Goal: Task Accomplishment & Management: Manage account settings

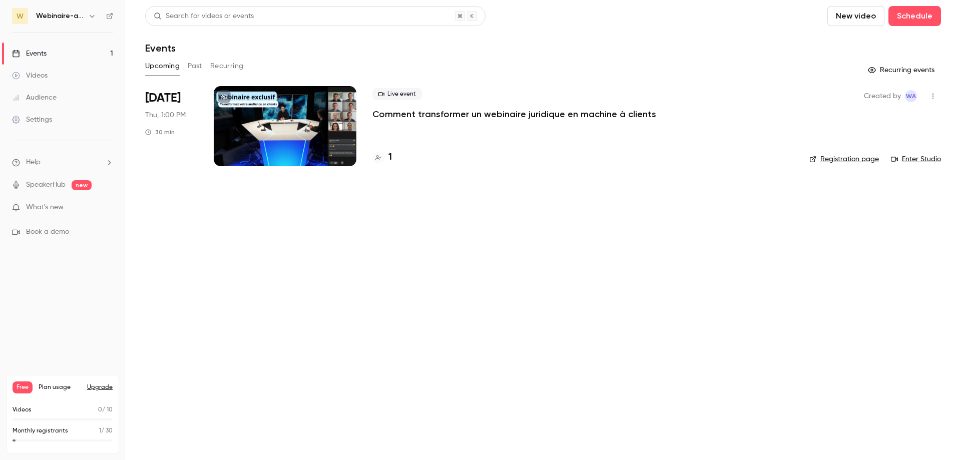
click at [292, 123] on div at bounding box center [285, 126] width 143 height 80
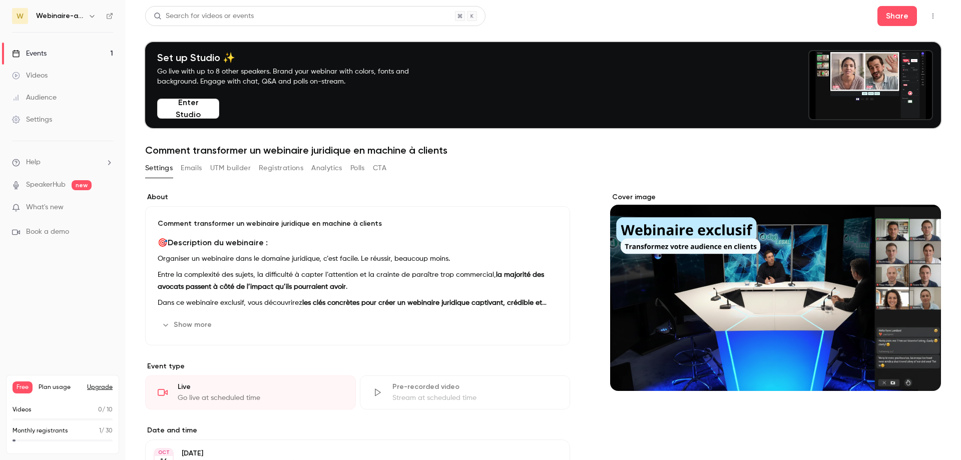
click at [675, 256] on div "Cover image" at bounding box center [775, 291] width 331 height 199
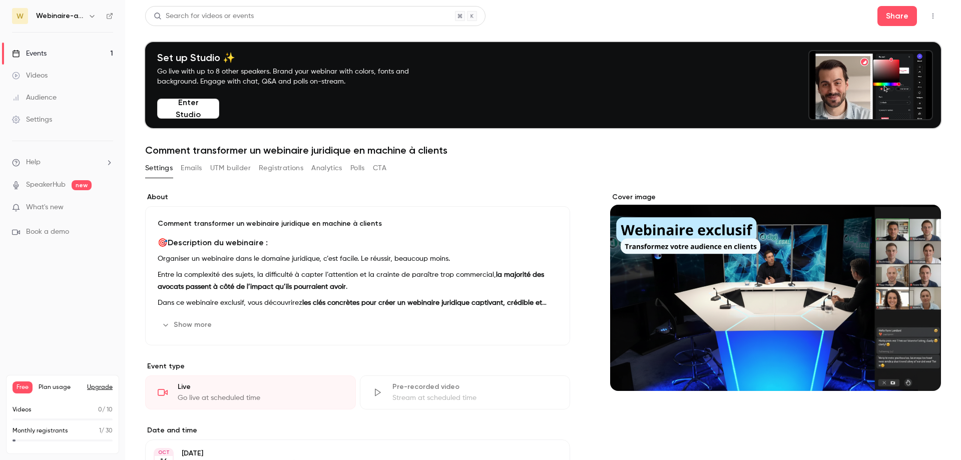
click at [0, 0] on input "Cover image" at bounding box center [0, 0] width 0 height 0
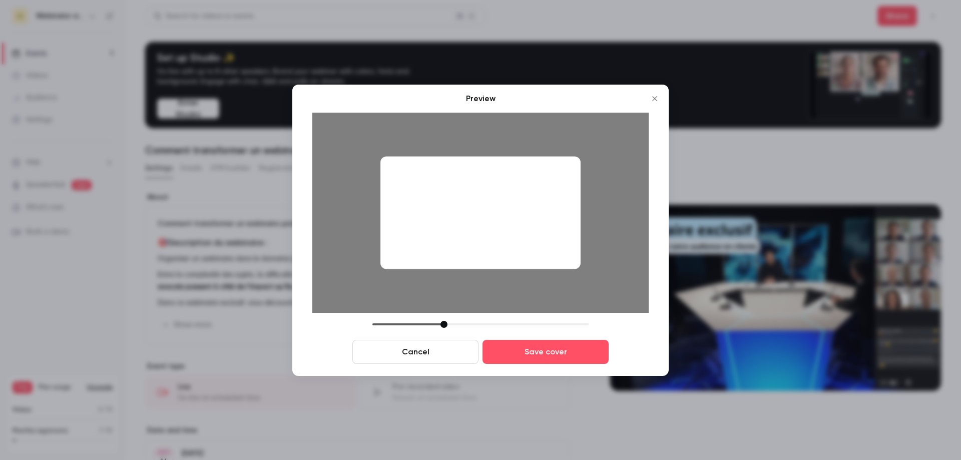
drag, startPoint x: 490, startPoint y: 209, endPoint x: 492, endPoint y: 222, distance: 13.2
click at [492, 222] on div at bounding box center [480, 212] width 200 height 113
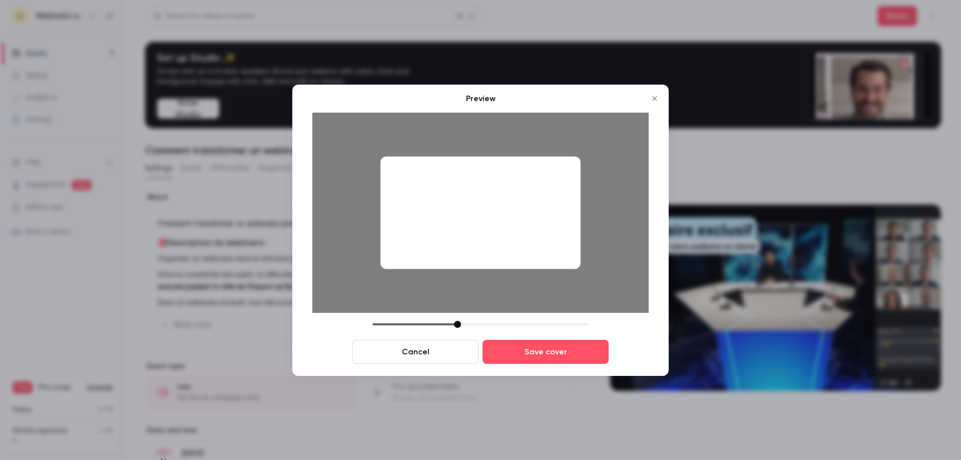
drag, startPoint x: 444, startPoint y: 324, endPoint x: 469, endPoint y: 324, distance: 25.5
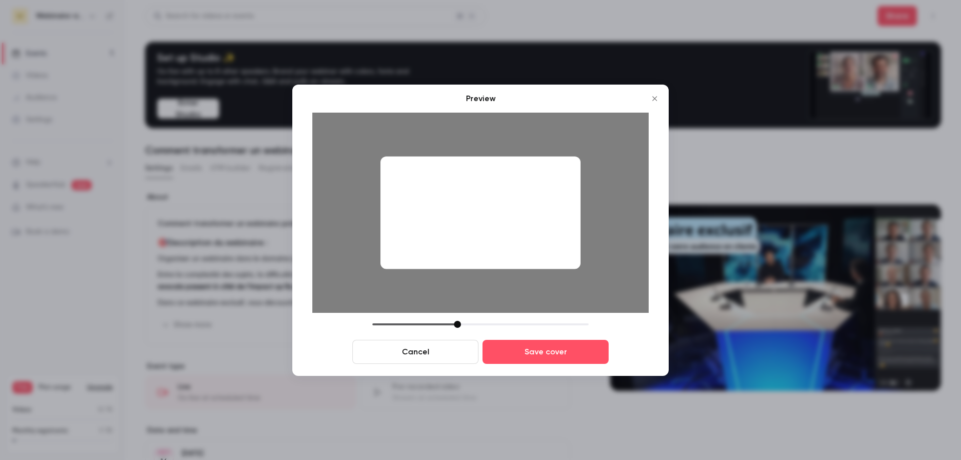
click at [461, 324] on div at bounding box center [457, 324] width 7 height 7
drag, startPoint x: 522, startPoint y: 231, endPoint x: 521, endPoint y: 245, distance: 13.6
click at [521, 245] on div at bounding box center [480, 212] width 200 height 113
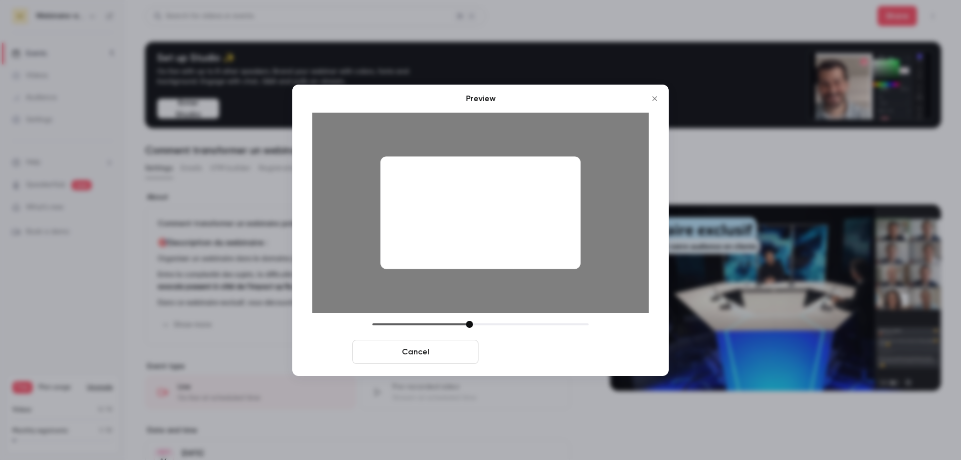
click at [539, 358] on button "Save cover" at bounding box center [545, 352] width 126 height 24
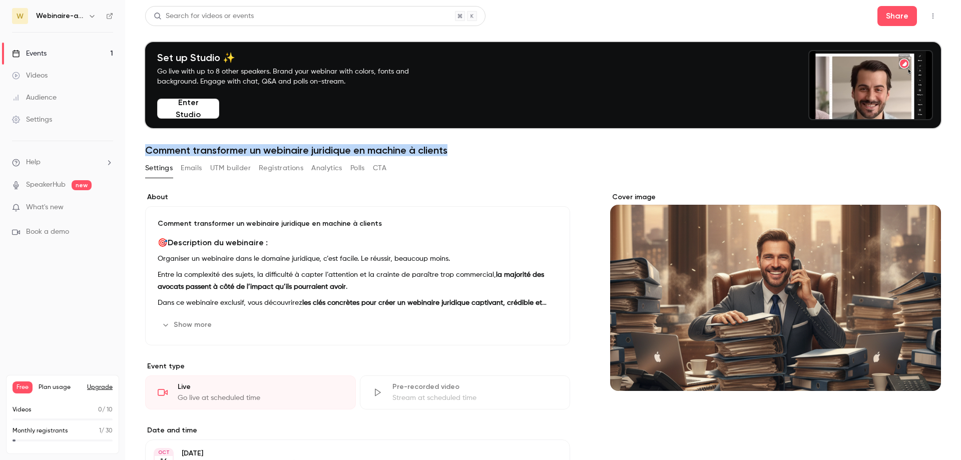
drag, startPoint x: 149, startPoint y: 152, endPoint x: 465, endPoint y: 152, distance: 316.2
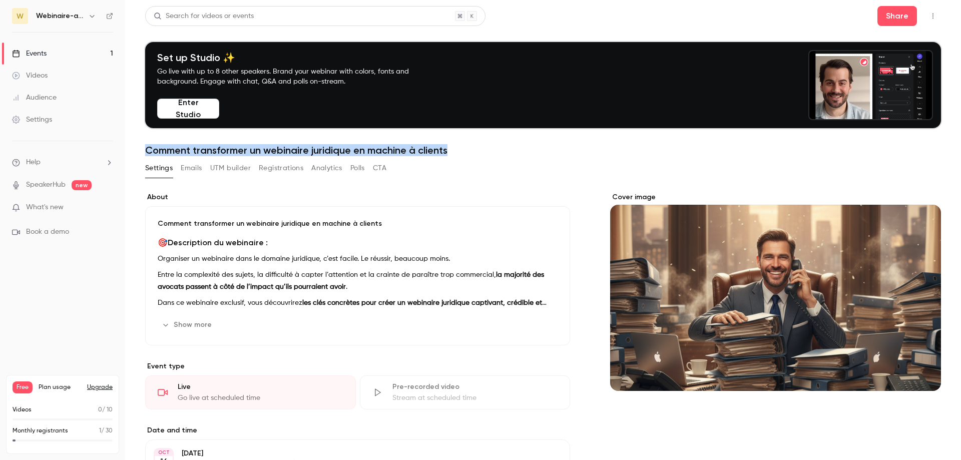
click at [465, 152] on h1 "Comment transformer un webinaire juridique en machine à clients" at bounding box center [542, 150] width 795 height 12
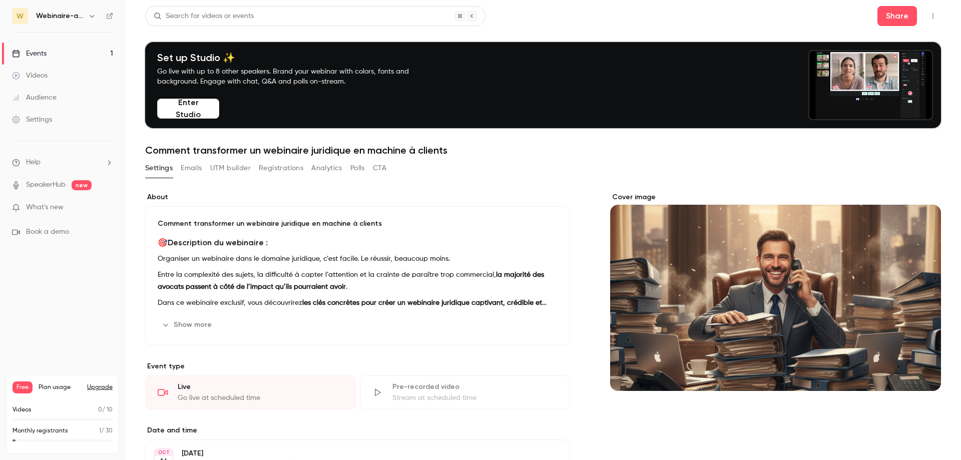
click at [465, 152] on h1 "Comment transformer un webinaire juridique en machine à clients" at bounding box center [542, 150] width 795 height 12
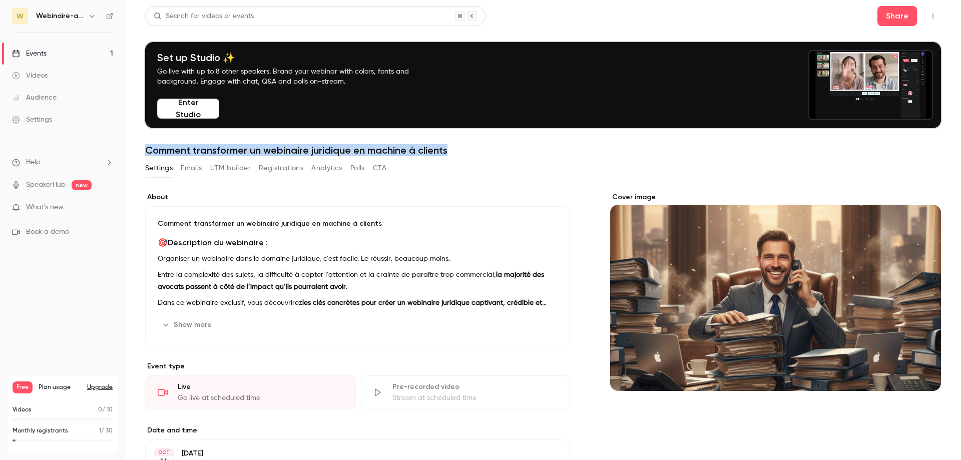
drag, startPoint x: 465, startPoint y: 152, endPoint x: 155, endPoint y: 145, distance: 310.3
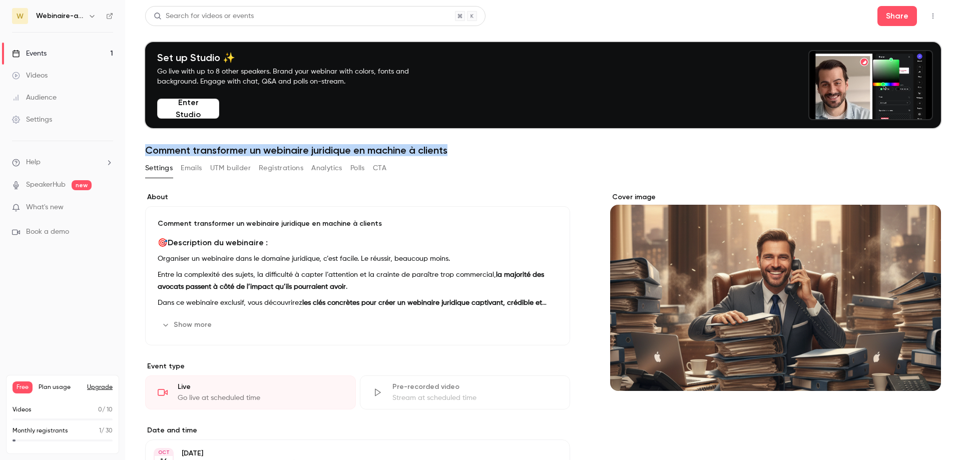
click at [155, 145] on h1 "Comment transformer un webinaire juridique en machine à clients" at bounding box center [542, 150] width 795 height 12
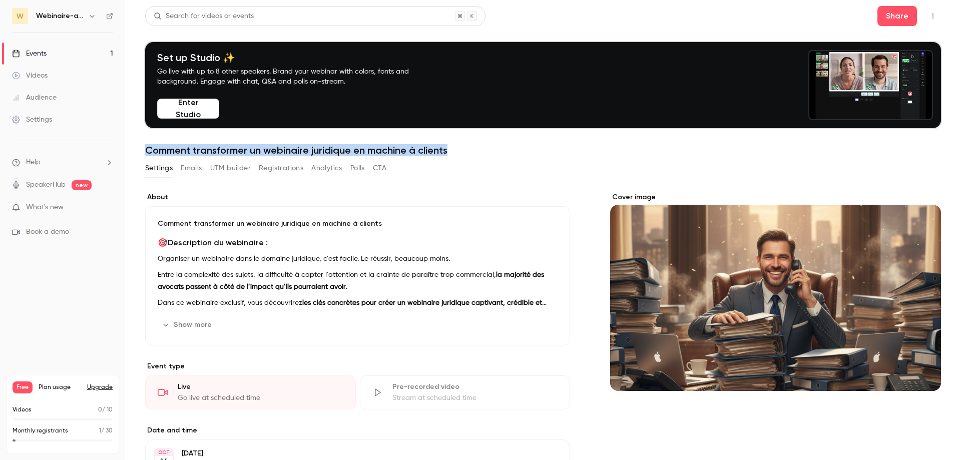
click at [155, 145] on h1 "Comment transformer un webinaire juridique en machine à clients" at bounding box center [542, 150] width 795 height 12
drag, startPoint x: 147, startPoint y: 149, endPoint x: 464, endPoint y: 146, distance: 317.2
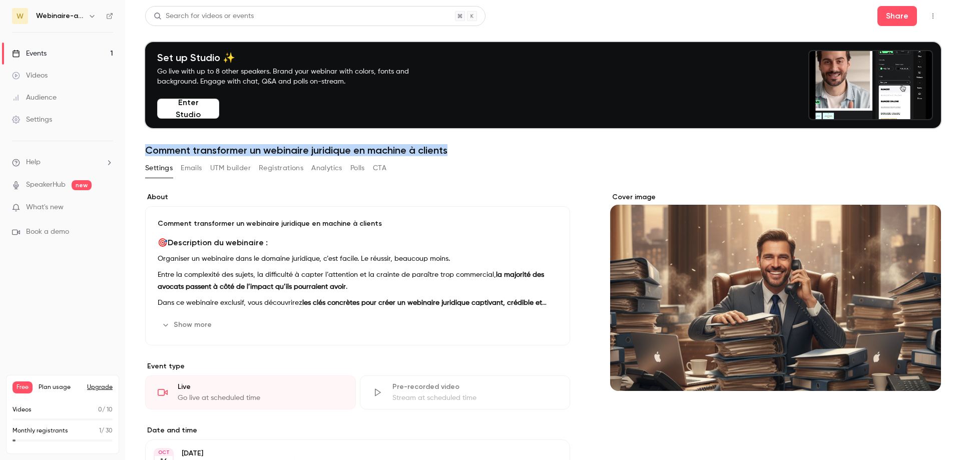
click at [464, 146] on h1 "Comment transformer un webinaire juridique en machine à clients" at bounding box center [542, 150] width 795 height 12
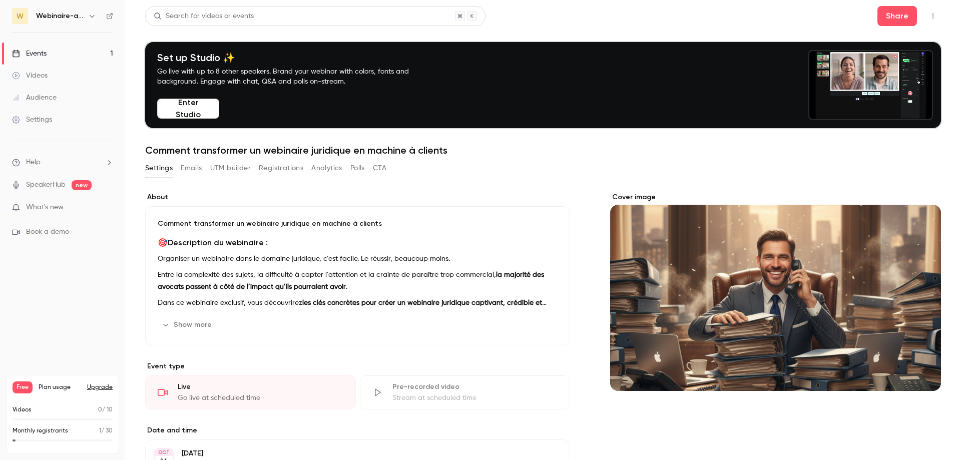
click at [464, 146] on h1 "Comment transformer un webinaire juridique en machine à clients" at bounding box center [542, 150] width 795 height 12
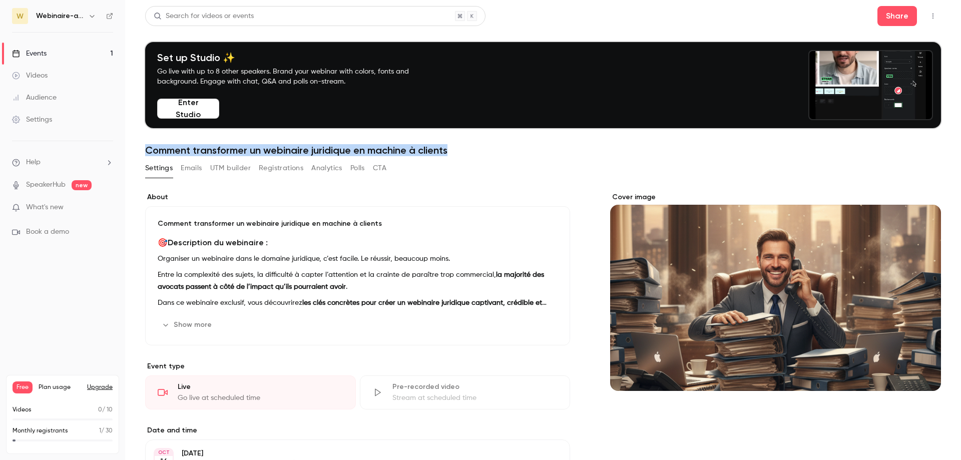
drag, startPoint x: 452, startPoint y: 151, endPoint x: 139, endPoint y: 139, distance: 313.4
click at [139, 139] on main "Search for videos or events Share Set up Studio ✨ Go live with up to 8 other sp…" at bounding box center [542, 230] width 835 height 460
drag, startPoint x: 139, startPoint y: 139, endPoint x: 470, endPoint y: 152, distance: 332.0
click at [470, 152] on main "Search for videos or events Share Set up Studio ✨ Go live with up to 8 other sp…" at bounding box center [542, 230] width 835 height 460
drag, startPoint x: 470, startPoint y: 152, endPoint x: 136, endPoint y: 147, distance: 334.2
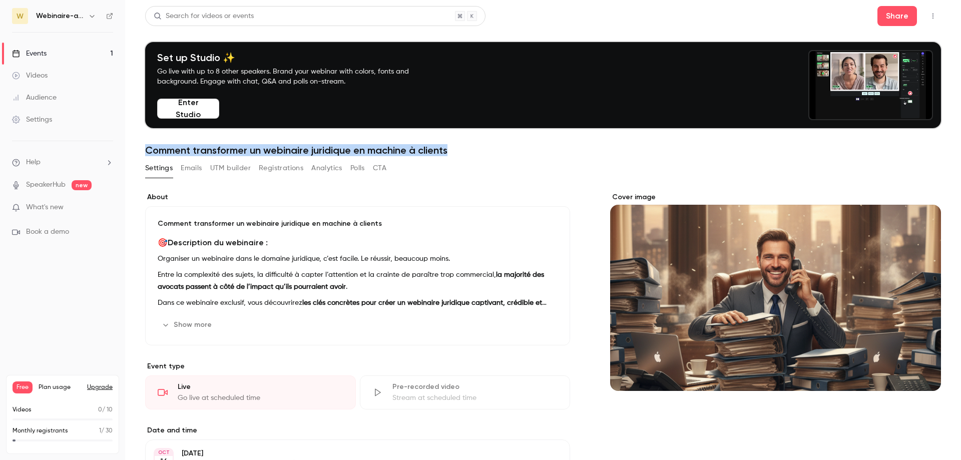
click at [136, 147] on main "Search for videos or events Share Set up Studio ✨ Go live with up to 8 other sp…" at bounding box center [542, 230] width 835 height 460
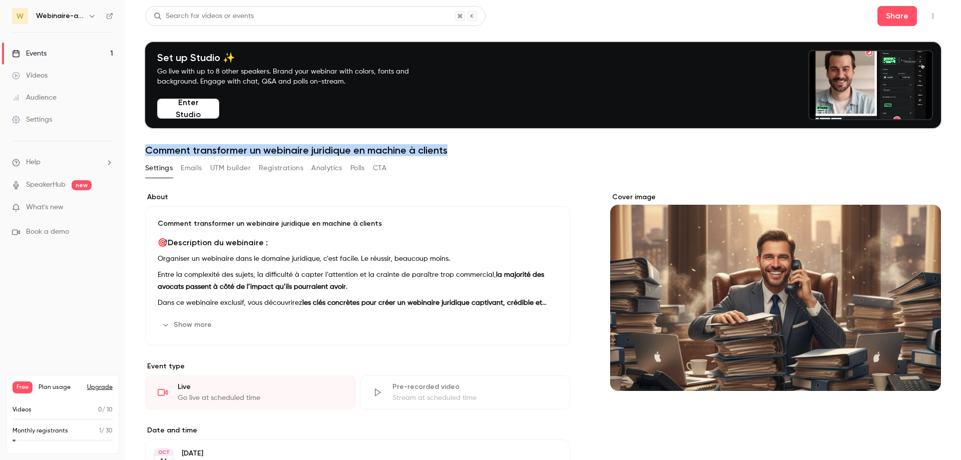
drag, startPoint x: 136, startPoint y: 147, endPoint x: 480, endPoint y: 150, distance: 344.2
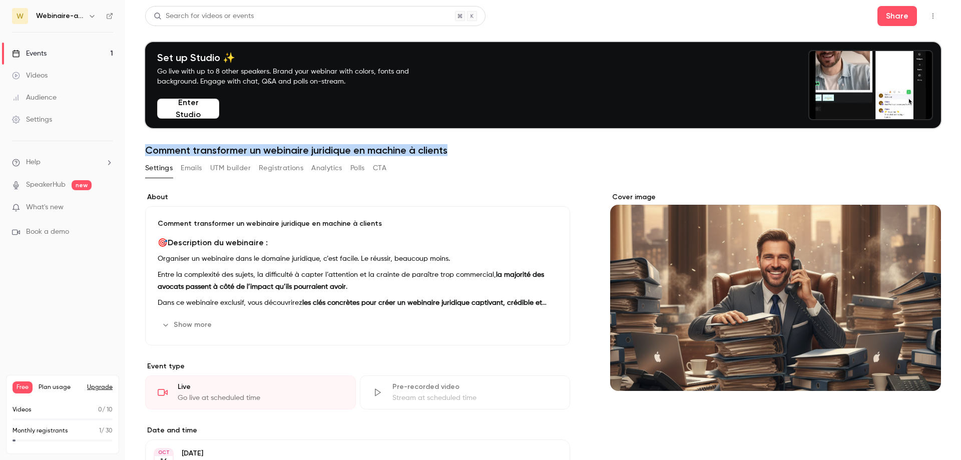
click at [480, 150] on main "Search for videos or events Share Set up Studio ✨ Go live with up to 8 other sp…" at bounding box center [542, 230] width 835 height 460
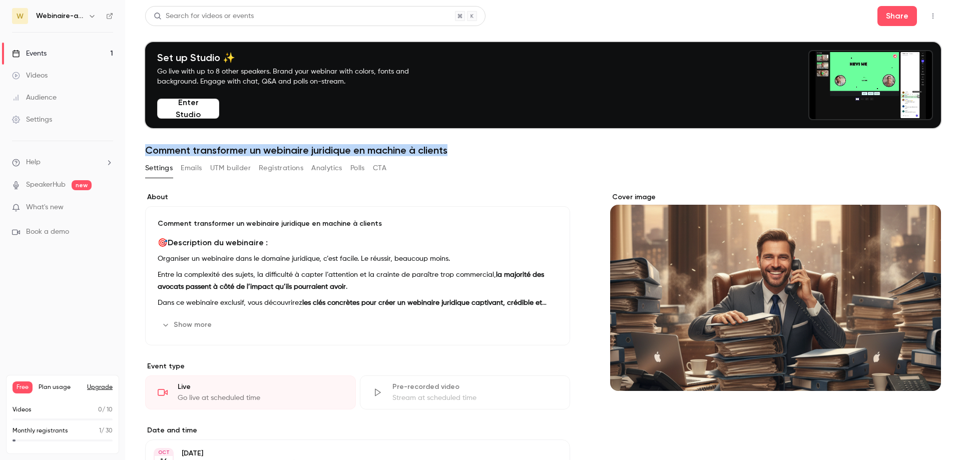
drag, startPoint x: 480, startPoint y: 150, endPoint x: 147, endPoint y: 148, distance: 333.2
click at [147, 148] on h1 "Comment transformer un webinaire juridique en machine à clients" at bounding box center [542, 150] width 795 height 12
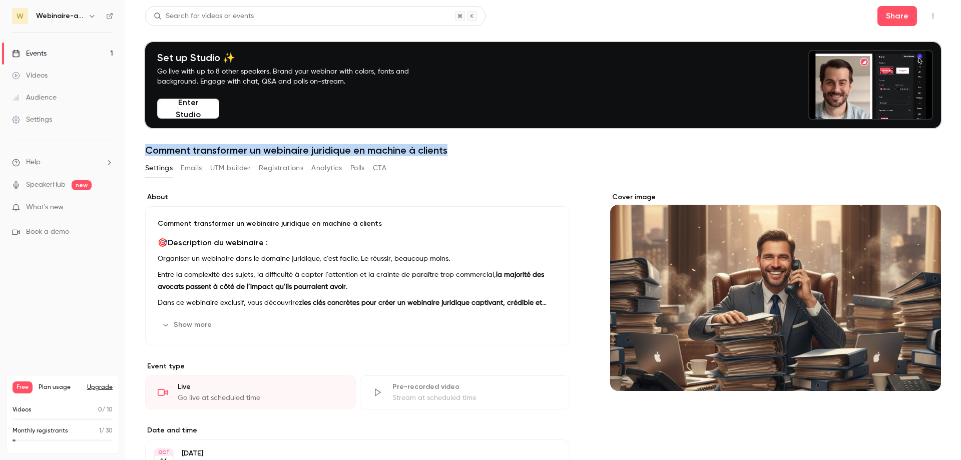
drag, startPoint x: 147, startPoint y: 148, endPoint x: 478, endPoint y: 168, distance: 331.3
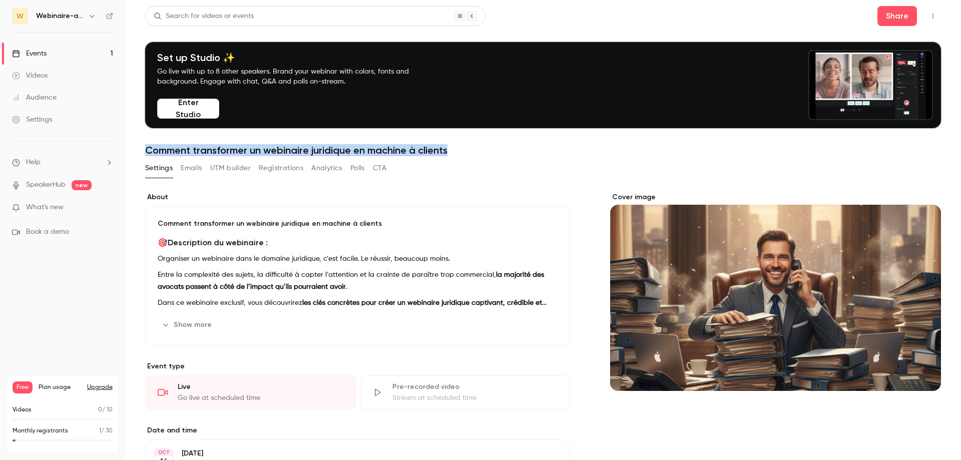
click at [478, 168] on div "Search for videos or events Share Set up Studio ✨ Go live with up to 8 other sp…" at bounding box center [542, 350] width 795 height 689
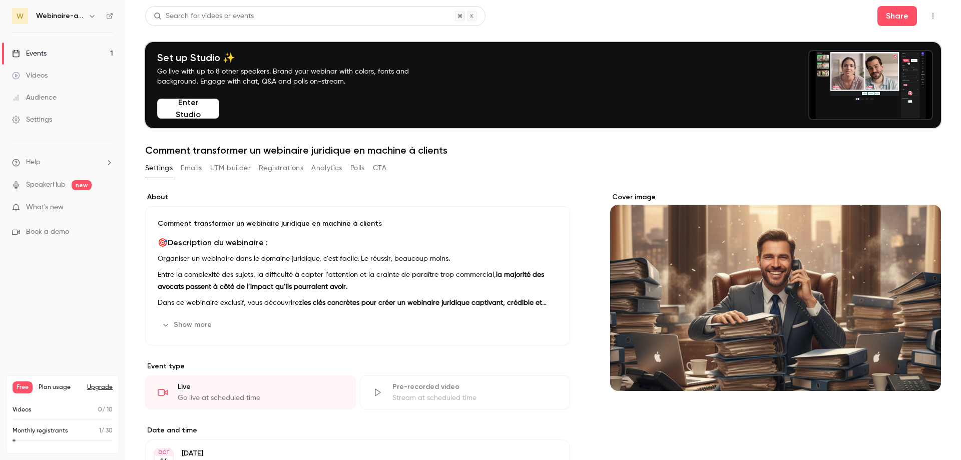
click at [475, 162] on div "Settings Emails UTM builder Registrations Analytics Polls CTA" at bounding box center [542, 170] width 795 height 20
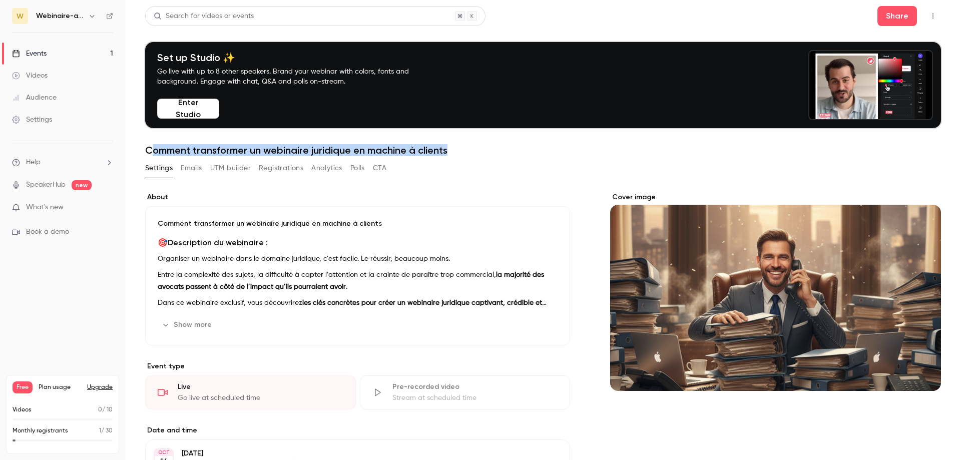
drag, startPoint x: 462, startPoint y: 154, endPoint x: 150, endPoint y: 144, distance: 312.3
click at [150, 144] on header "Search for videos or events Share Set up Studio ✨ Go live with up to 8 other sp…" at bounding box center [542, 81] width 795 height 150
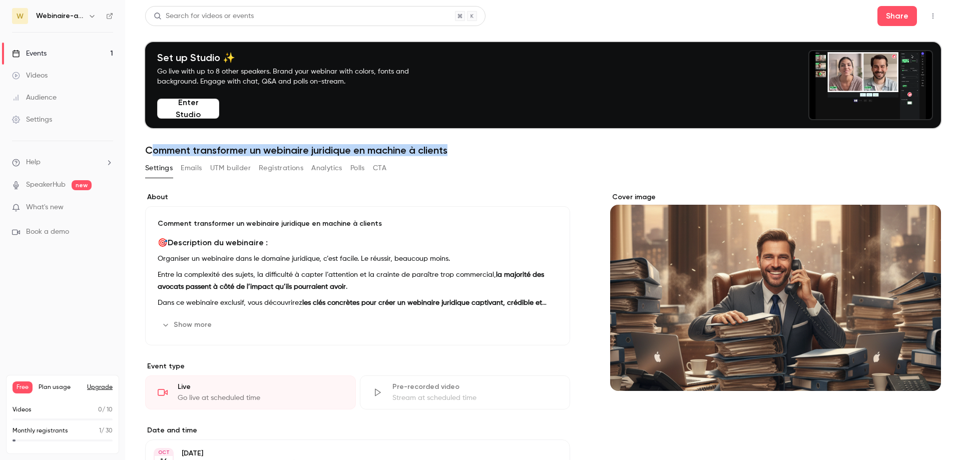
drag, startPoint x: 150, startPoint y: 144, endPoint x: 457, endPoint y: 154, distance: 307.3
click at [457, 154] on header "Search for videos or events Share Set up Studio ✨ Go live with up to 8 other sp…" at bounding box center [542, 81] width 795 height 150
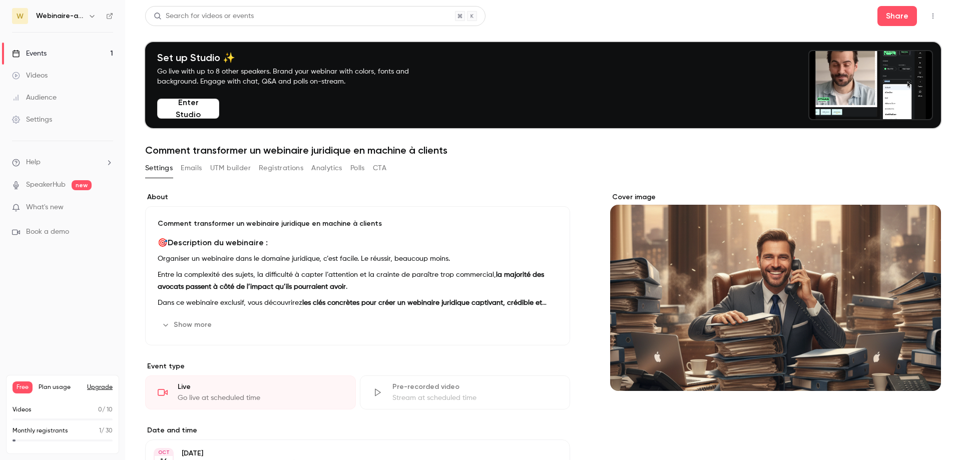
click at [457, 154] on h1 "Comment transformer un webinaire juridique en machine à clients" at bounding box center [542, 150] width 795 height 12
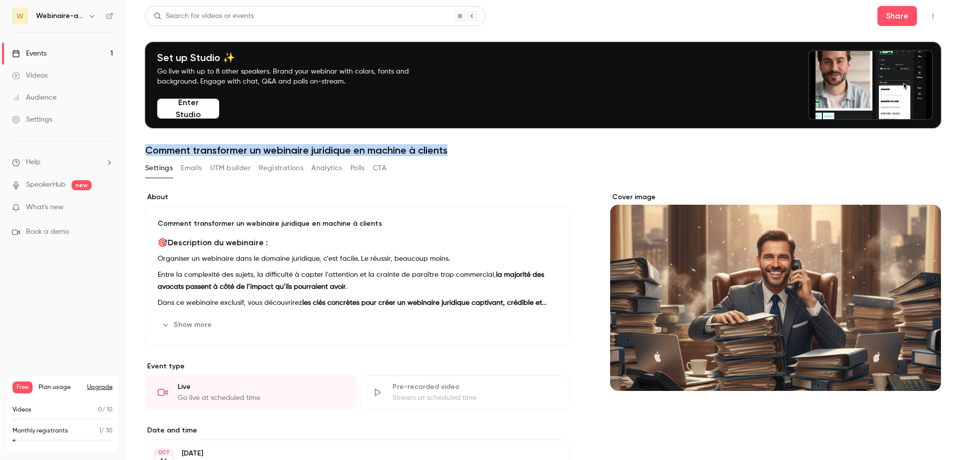
drag, startPoint x: 457, startPoint y: 154, endPoint x: 157, endPoint y: 152, distance: 300.7
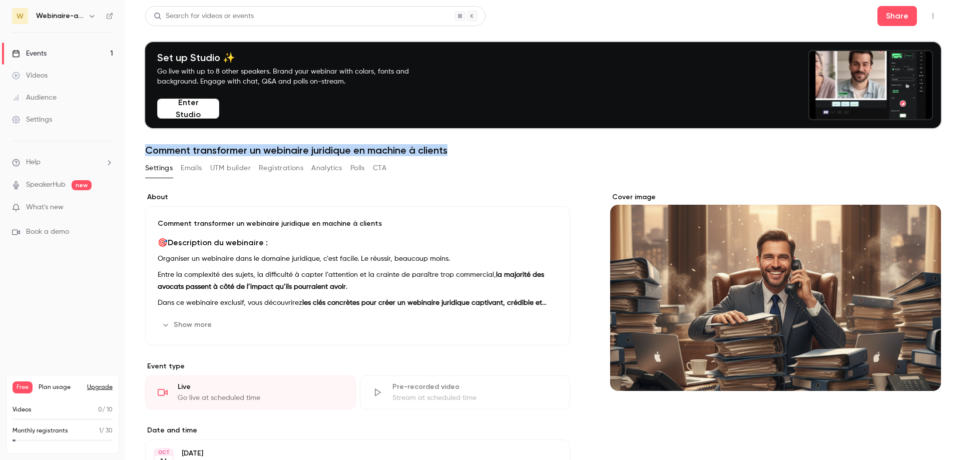
click at [157, 152] on h1 "Comment transformer un webinaire juridique en machine à clients" at bounding box center [542, 150] width 795 height 12
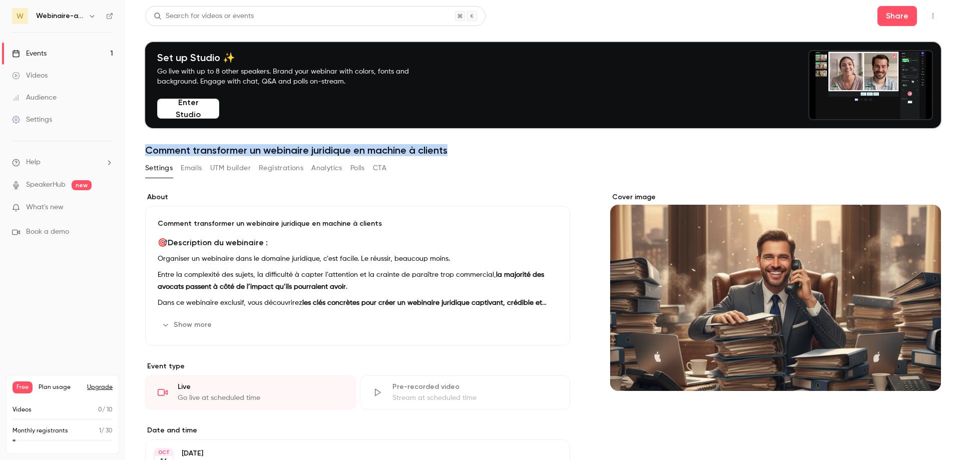
click at [157, 152] on h1 "Comment transformer un webinaire juridique en machine à clients" at bounding box center [542, 150] width 795 height 12
drag, startPoint x: 157, startPoint y: 152, endPoint x: 437, endPoint y: 145, distance: 280.2
click at [437, 145] on h1 "Comment transformer un webinaire juridique en machine à clients" at bounding box center [542, 150] width 795 height 12
drag, startPoint x: 457, startPoint y: 150, endPoint x: 144, endPoint y: 149, distance: 312.7
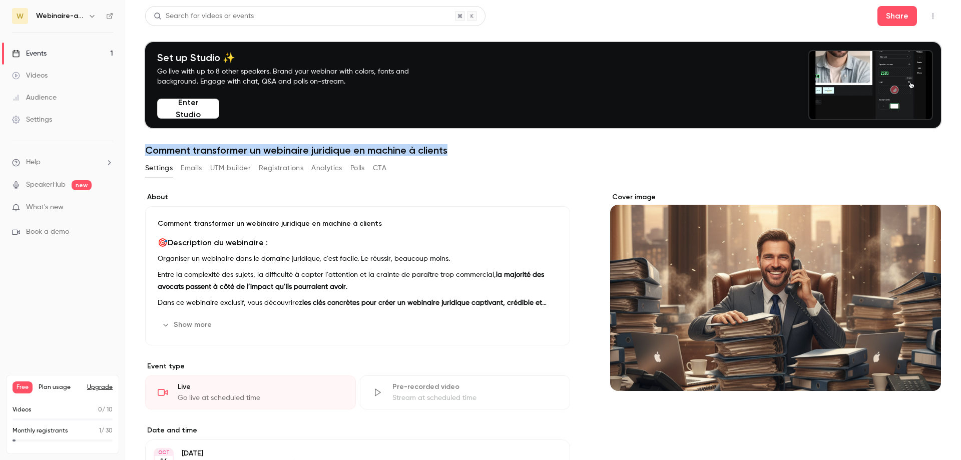
click at [144, 149] on main "Search for videos or events Share Set up Studio ✨ Go live with up to 8 other sp…" at bounding box center [542, 230] width 835 height 460
drag, startPoint x: 144, startPoint y: 149, endPoint x: 452, endPoint y: 151, distance: 307.7
click at [452, 151] on main "Search for videos or events Share Set up Studio ✨ Go live with up to 8 other sp…" at bounding box center [542, 230] width 835 height 460
drag, startPoint x: 452, startPoint y: 151, endPoint x: 145, endPoint y: 152, distance: 306.7
click at [145, 152] on h1 "Comment transformer un webinaire juridique en machine à clients" at bounding box center [542, 150] width 795 height 12
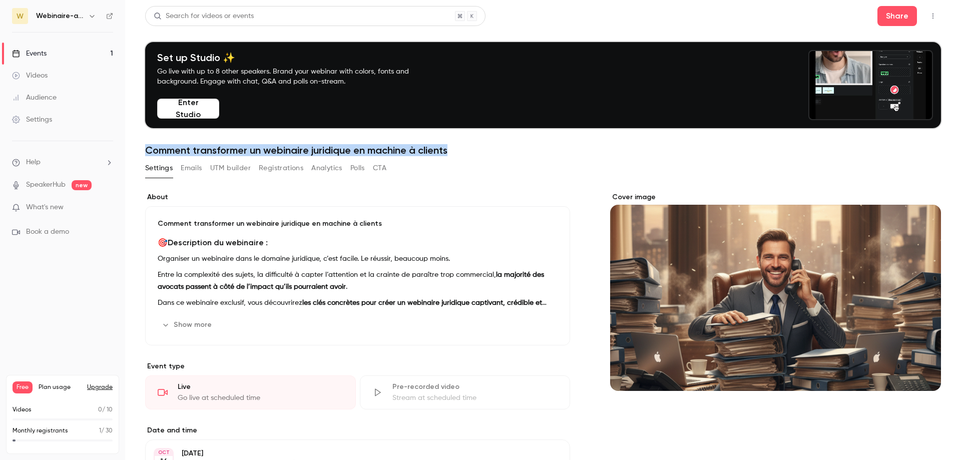
drag, startPoint x: 145, startPoint y: 152, endPoint x: 472, endPoint y: 155, distance: 327.2
click at [472, 155] on h1 "Comment transformer un webinaire juridique en machine à clients" at bounding box center [542, 150] width 795 height 12
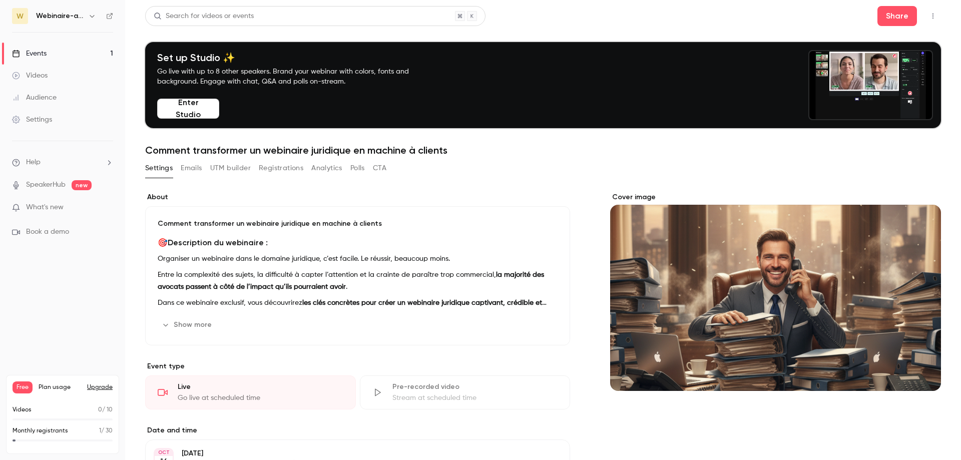
click at [472, 155] on h1 "Comment transformer un webinaire juridique en machine à clients" at bounding box center [542, 150] width 795 height 12
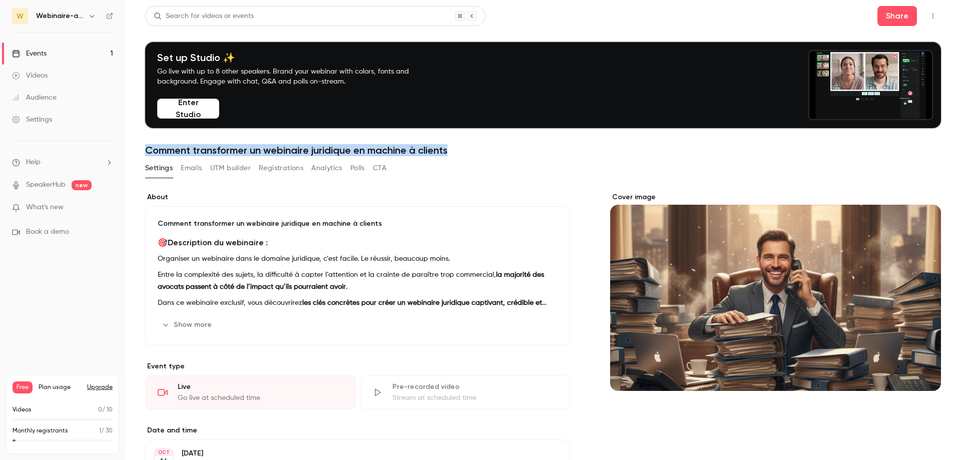
drag, startPoint x: 472, startPoint y: 155, endPoint x: 151, endPoint y: 147, distance: 321.8
click at [151, 147] on h1 "Comment transformer un webinaire juridique en machine à clients" at bounding box center [542, 150] width 795 height 12
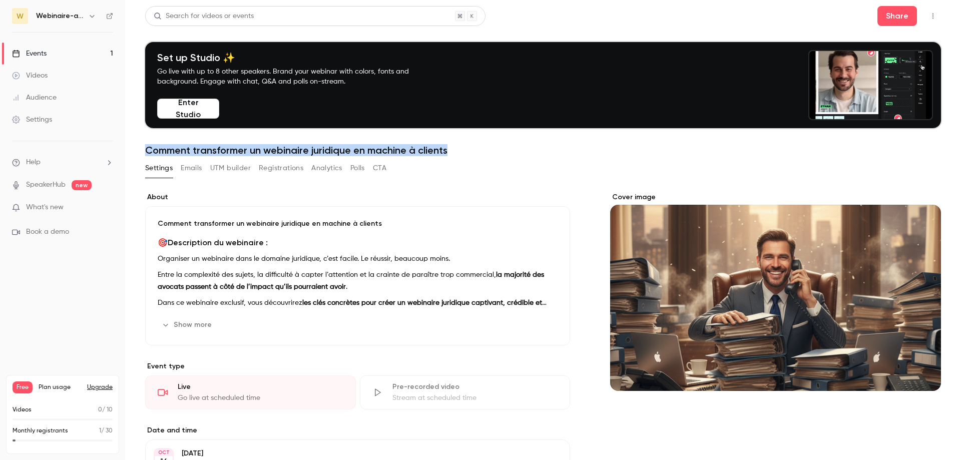
drag, startPoint x: 151, startPoint y: 147, endPoint x: 451, endPoint y: 143, distance: 300.2
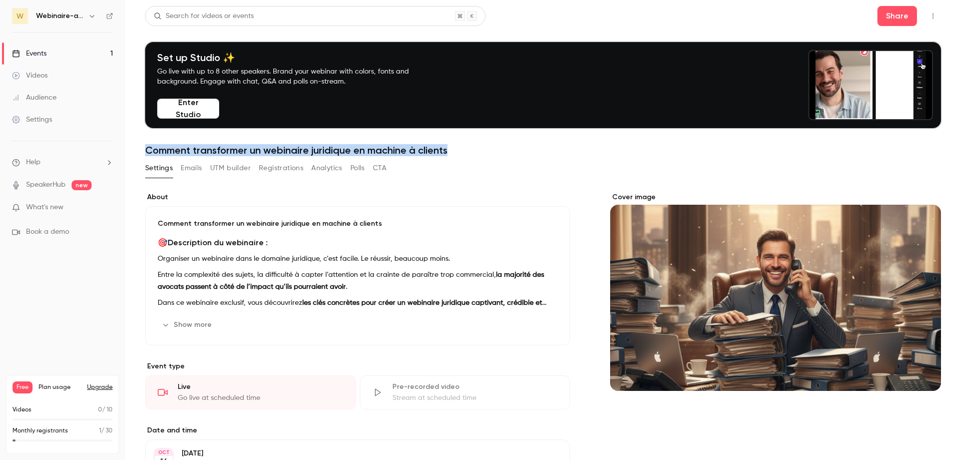
click at [451, 143] on header "Search for videos or events Share Set up Studio ✨ Go live with up to 8 other sp…" at bounding box center [542, 81] width 795 height 150
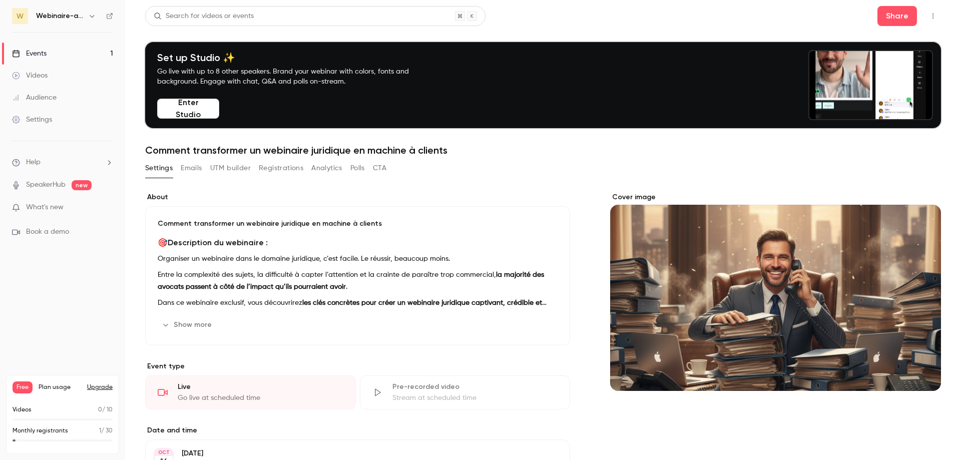
click at [451, 143] on header "Search for videos or events Share Set up Studio ✨ Go live with up to 8 other sp…" at bounding box center [542, 81] width 795 height 150
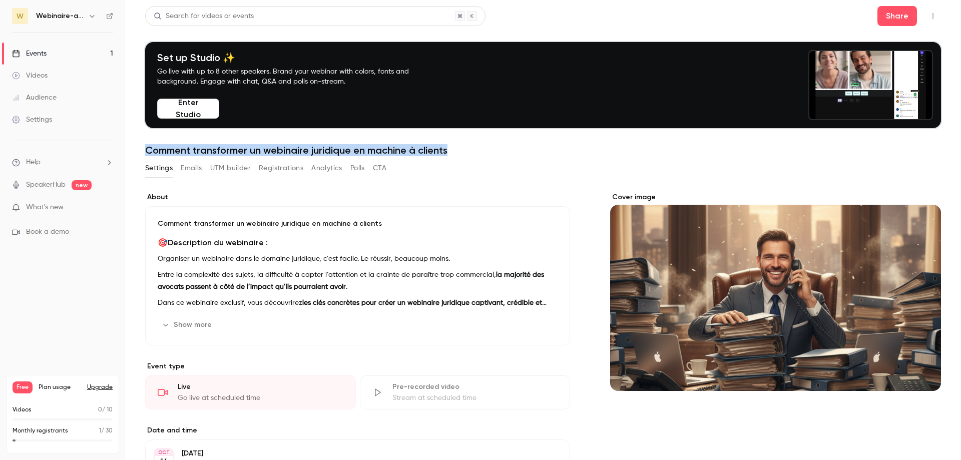
drag, startPoint x: 451, startPoint y: 145, endPoint x: 148, endPoint y: 148, distance: 303.2
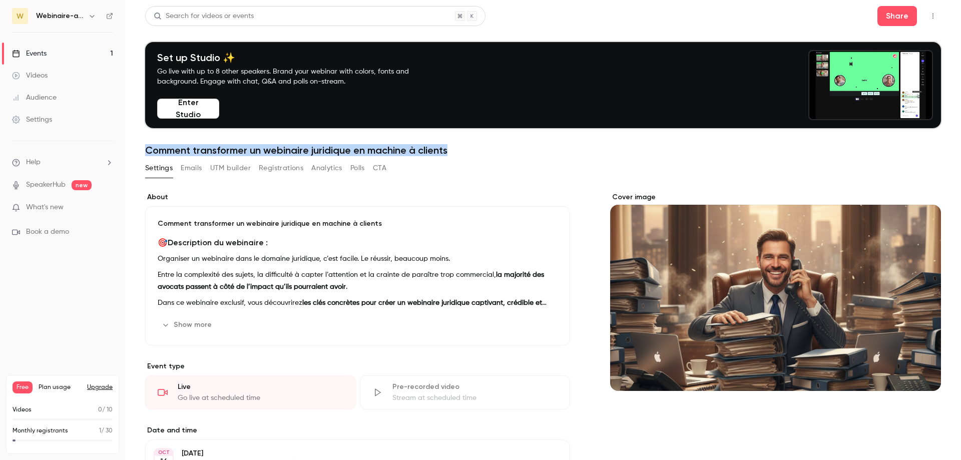
click at [148, 148] on h1 "Comment transformer un webinaire juridique en machine à clients" at bounding box center [542, 150] width 795 height 12
drag, startPoint x: 148, startPoint y: 148, endPoint x: 455, endPoint y: 145, distance: 307.2
click at [455, 145] on h1 "Comment transformer un webinaire juridique en machine à clients" at bounding box center [542, 150] width 795 height 12
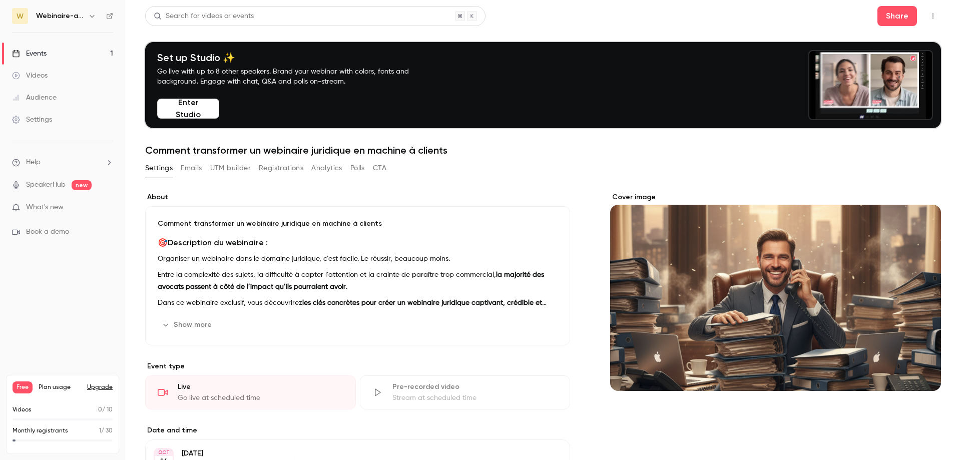
click at [455, 145] on h1 "Comment transformer un webinaire juridique en machine à clients" at bounding box center [542, 150] width 795 height 12
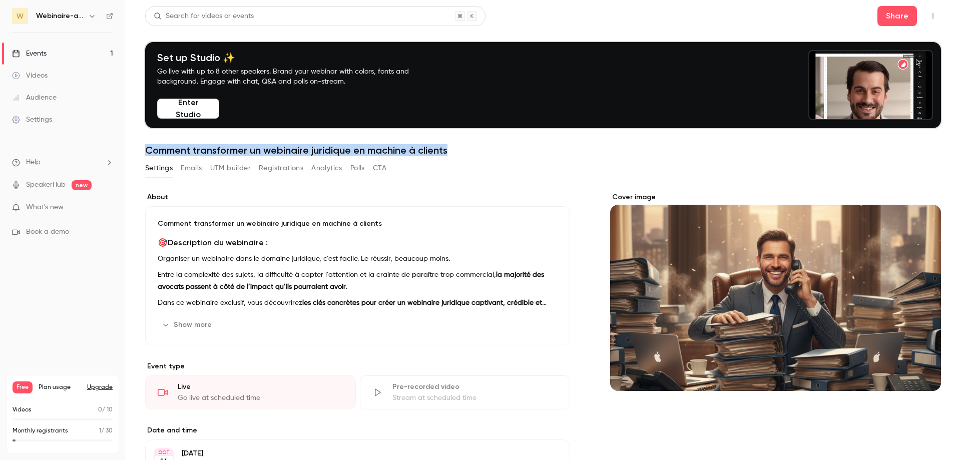
drag, startPoint x: 455, startPoint y: 145, endPoint x: 146, endPoint y: 149, distance: 309.2
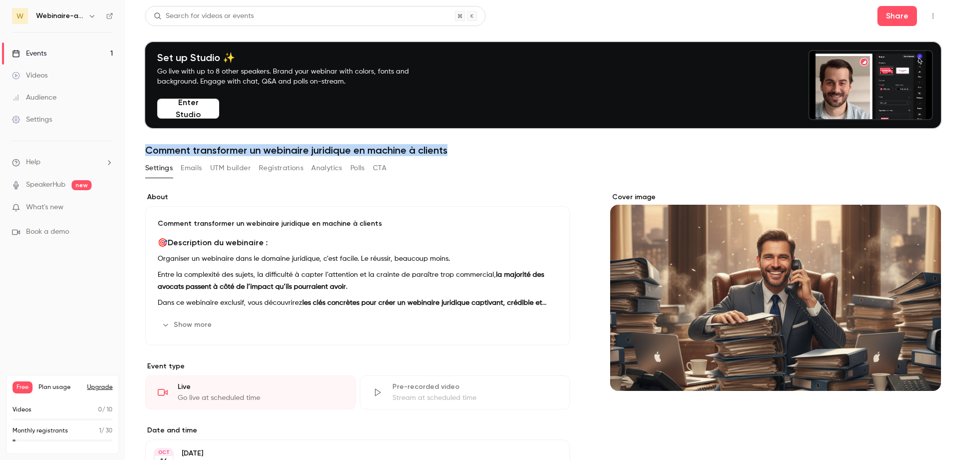
click at [146, 149] on h1 "Comment transformer un webinaire juridique en machine à clients" at bounding box center [542, 150] width 795 height 12
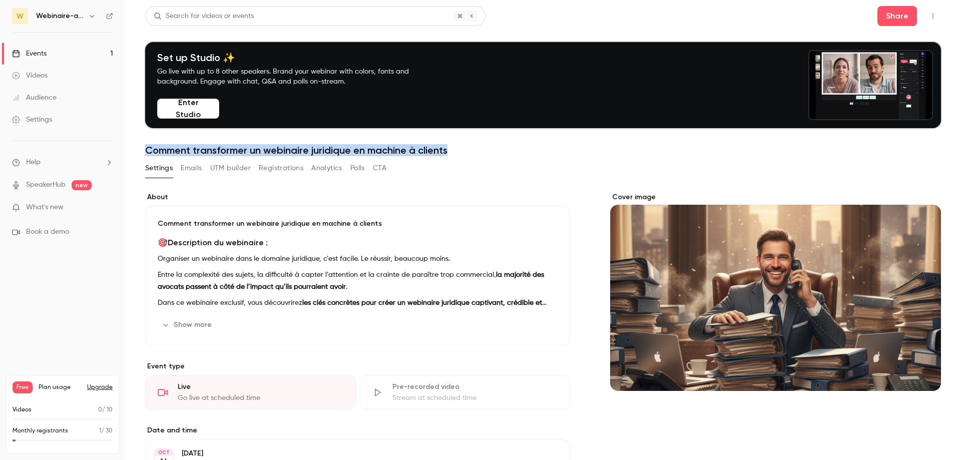
drag, startPoint x: 146, startPoint y: 149, endPoint x: 455, endPoint y: 148, distance: 309.7
click at [455, 148] on h1 "Comment transformer un webinaire juridique en machine à clients" at bounding box center [542, 150] width 795 height 12
drag, startPoint x: 455, startPoint y: 148, endPoint x: 160, endPoint y: 144, distance: 295.2
click at [160, 144] on header "Search for videos or events Share Set up Studio ✨ Go live with up to 8 other sp…" at bounding box center [542, 81] width 795 height 150
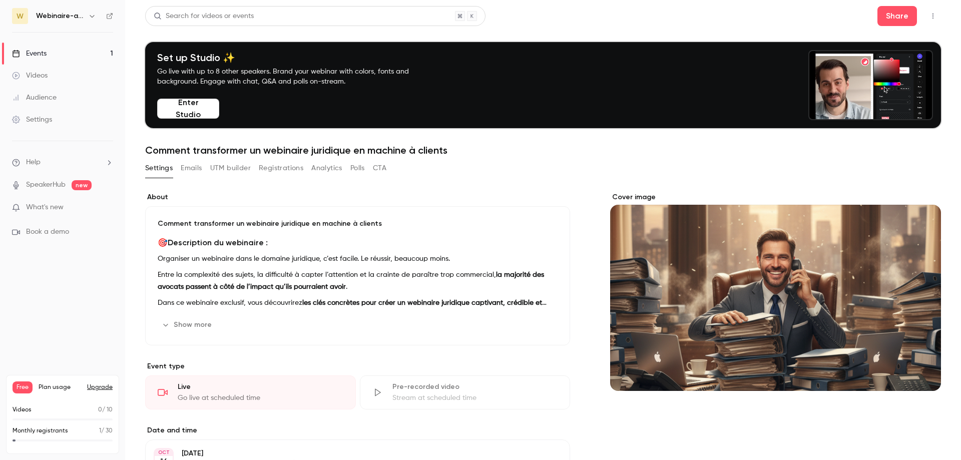
click at [160, 144] on header "Search for videos or events Share Set up Studio ✨ Go live with up to 8 other sp…" at bounding box center [542, 81] width 795 height 150
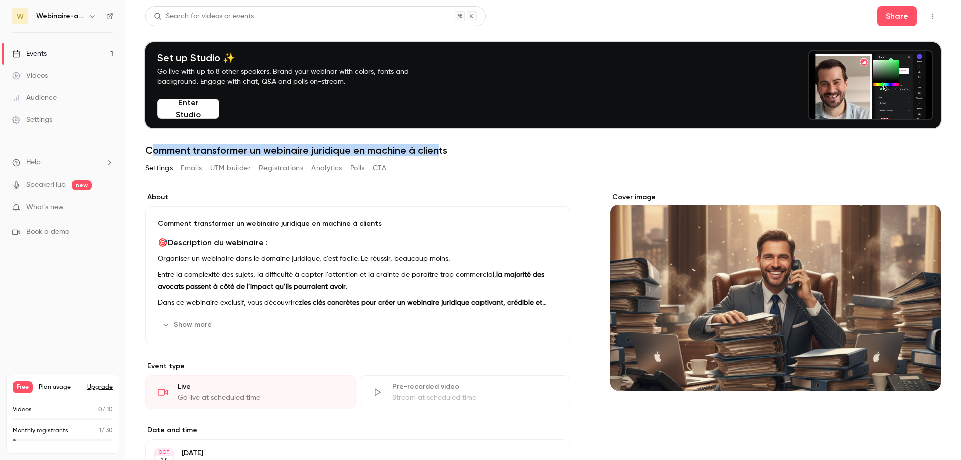
drag, startPoint x: 155, startPoint y: 149, endPoint x: 442, endPoint y: 148, distance: 286.7
click at [442, 148] on h1 "Comment transformer un webinaire juridique en machine à clients" at bounding box center [542, 150] width 795 height 12
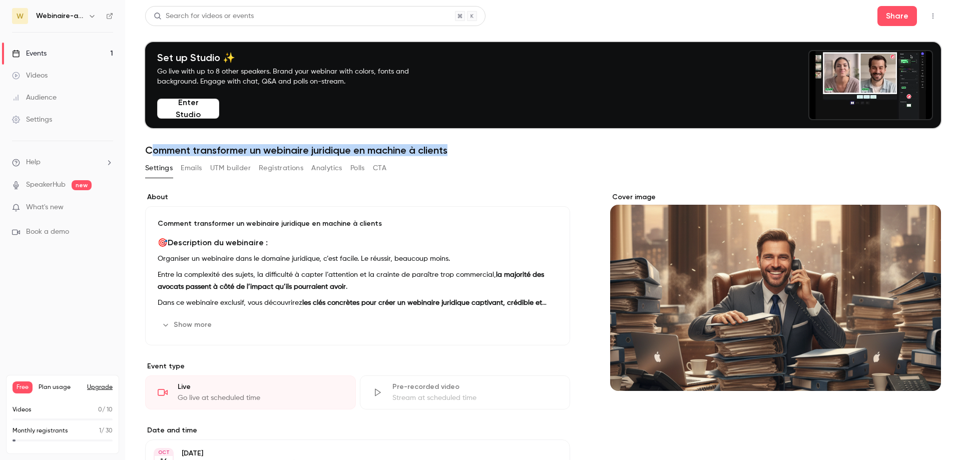
drag, startPoint x: 448, startPoint y: 150, endPoint x: 151, endPoint y: 148, distance: 297.2
click at [151, 148] on h1 "Comment transformer un webinaire juridique en machine à clients" at bounding box center [542, 150] width 795 height 12
drag, startPoint x: 151, startPoint y: 148, endPoint x: 486, endPoint y: 146, distance: 335.2
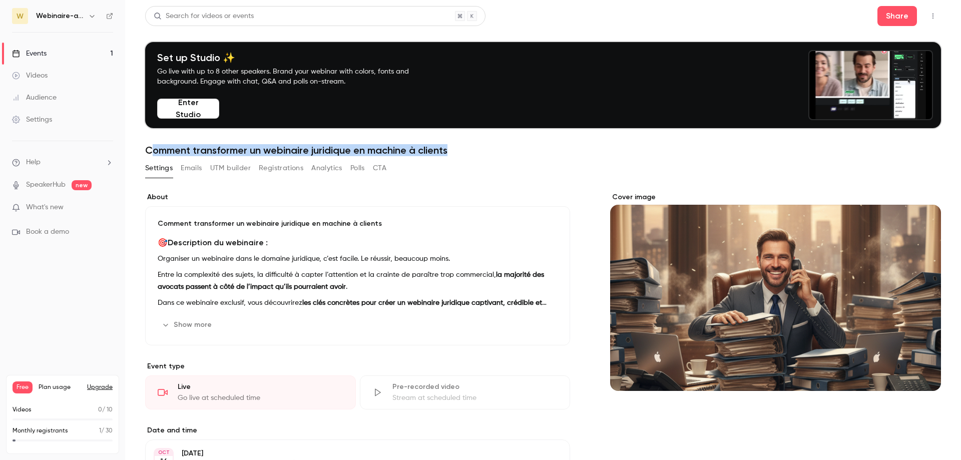
click at [486, 146] on h1 "Comment transformer un webinaire juridique en machine à clients" at bounding box center [542, 150] width 795 height 12
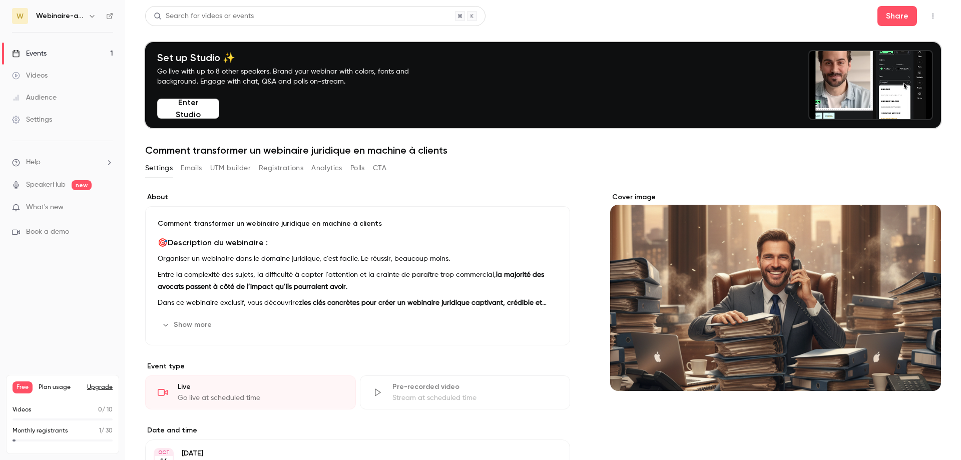
click at [486, 146] on h1 "Comment transformer un webinaire juridique en machine à clients" at bounding box center [542, 150] width 795 height 12
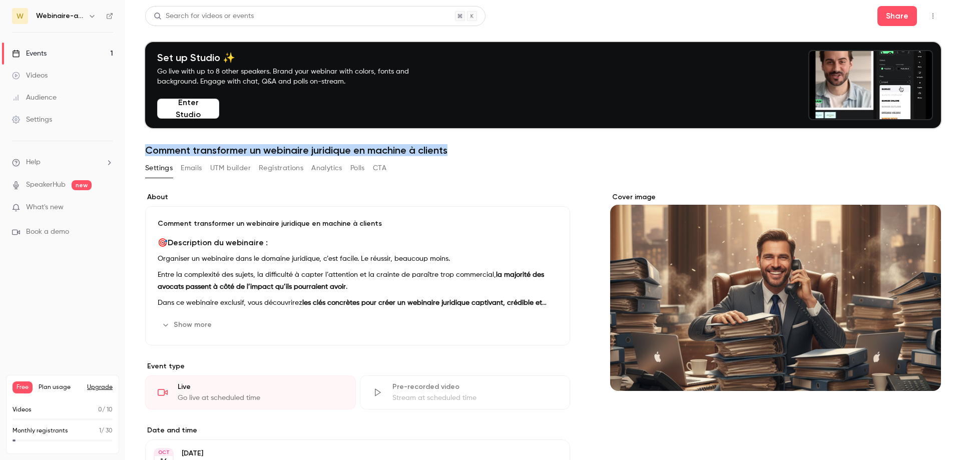
drag, startPoint x: 486, startPoint y: 146, endPoint x: 167, endPoint y: 152, distance: 318.7
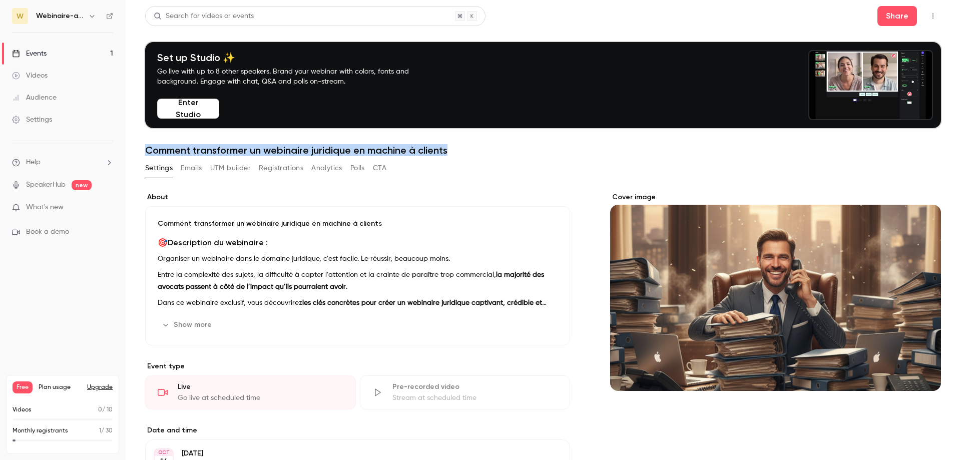
click at [167, 152] on h1 "Comment transformer un webinaire juridique en machine à clients" at bounding box center [542, 150] width 795 height 12
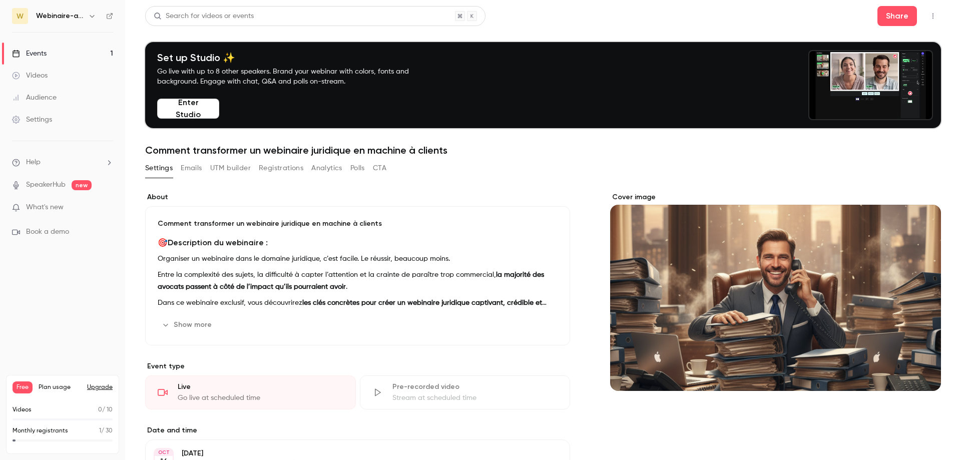
drag, startPoint x: 449, startPoint y: 143, endPoint x: 455, endPoint y: 151, distance: 9.6
click at [455, 151] on header "Search for videos or events Share Set up Studio ✨ Go live with up to 8 other sp…" at bounding box center [542, 81] width 795 height 150
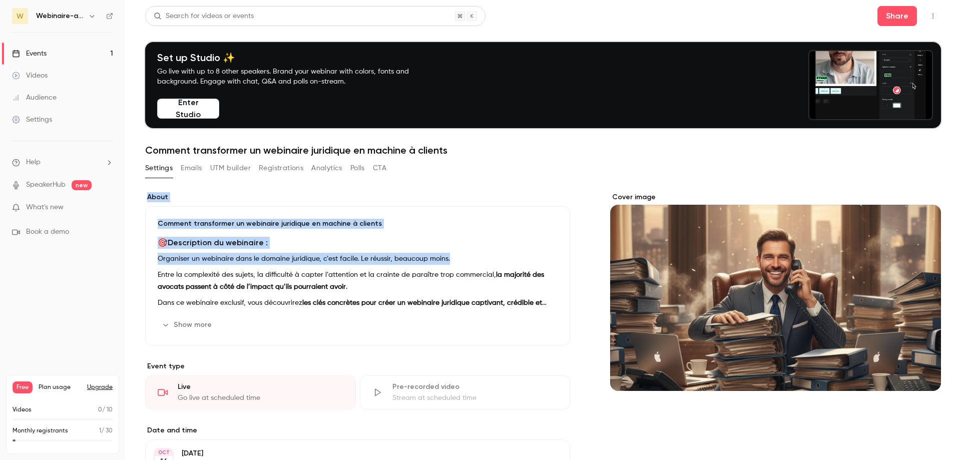
drag, startPoint x: 409, startPoint y: 151, endPoint x: 484, endPoint y: 264, distance: 135.7
click at [484, 264] on div "Search for videos or events Share Set up Studio ✨ Go live with up to 8 other sp…" at bounding box center [542, 350] width 795 height 689
click at [484, 264] on p "Organiser un webinaire dans le domaine juridique, c’est facile. Le réussir, bea…" at bounding box center [358, 259] width 400 height 12
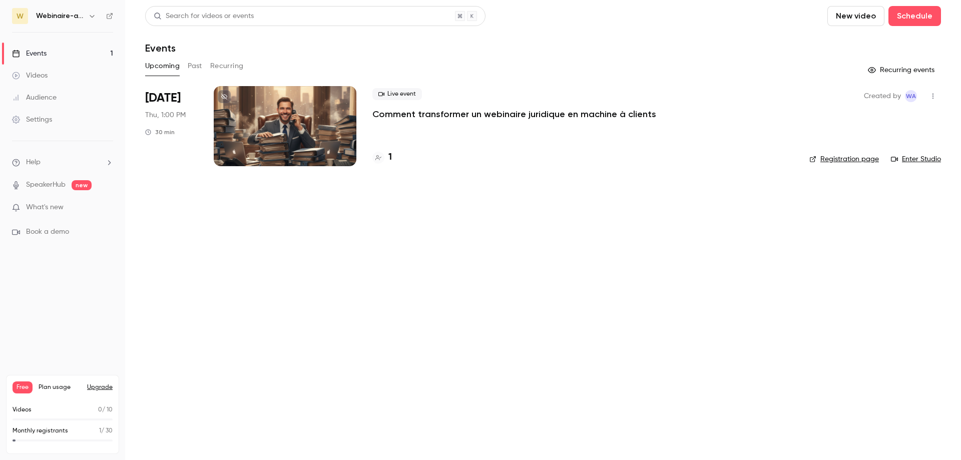
click at [405, 115] on p "Comment transformer un webinaire juridique en machine à clients" at bounding box center [514, 114] width 284 height 12
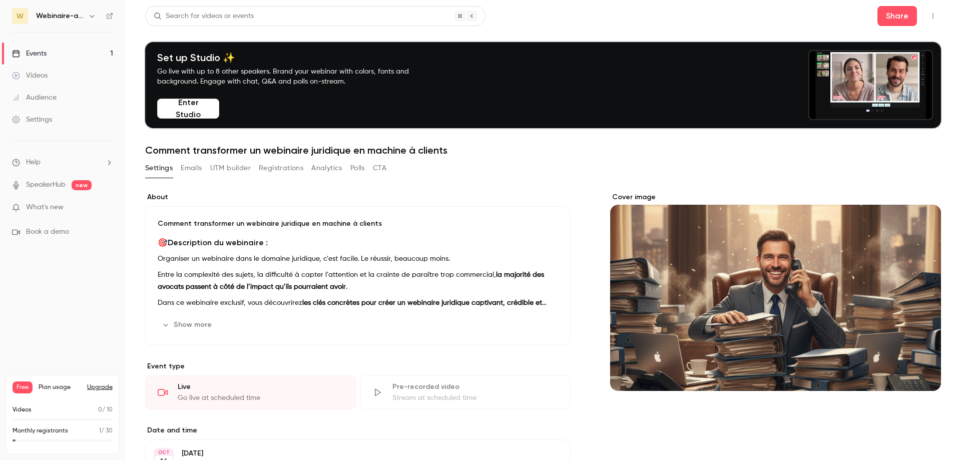
scroll to position [203, 0]
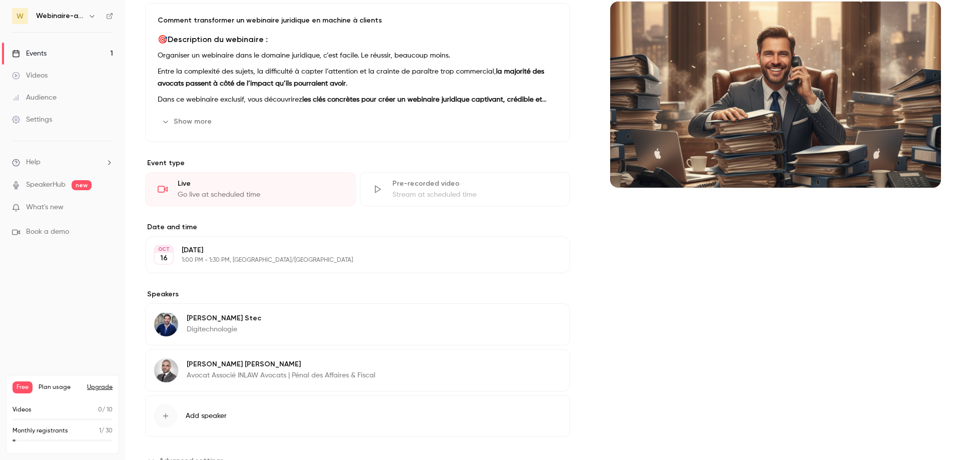
click at [197, 118] on button "Show more" at bounding box center [188, 122] width 60 height 16
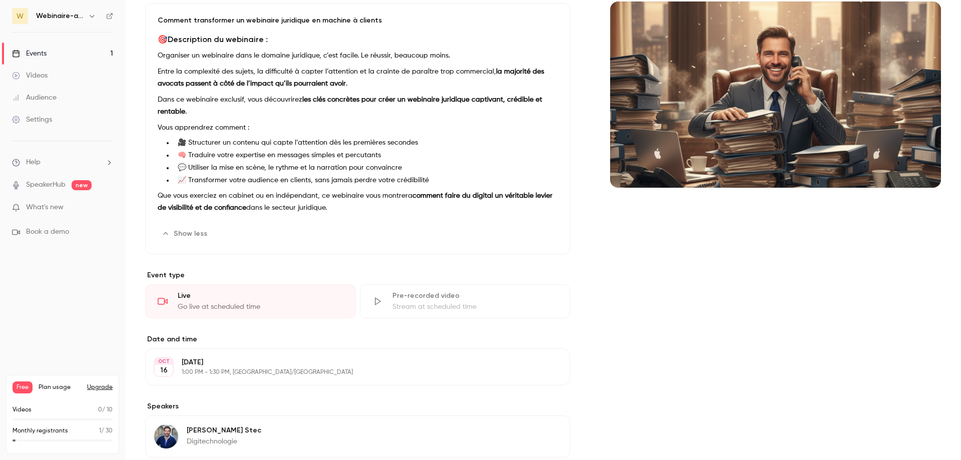
scroll to position [354, 0]
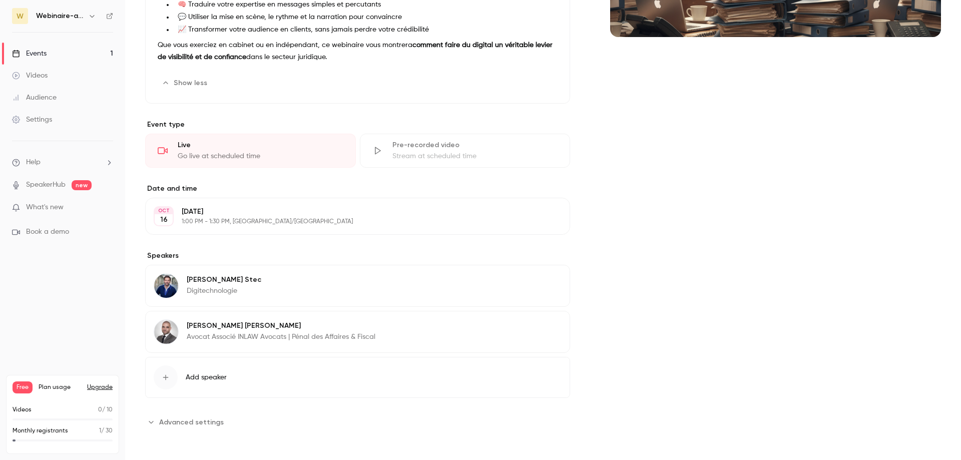
click at [212, 424] on span "Advanced settings" at bounding box center [191, 422] width 65 height 11
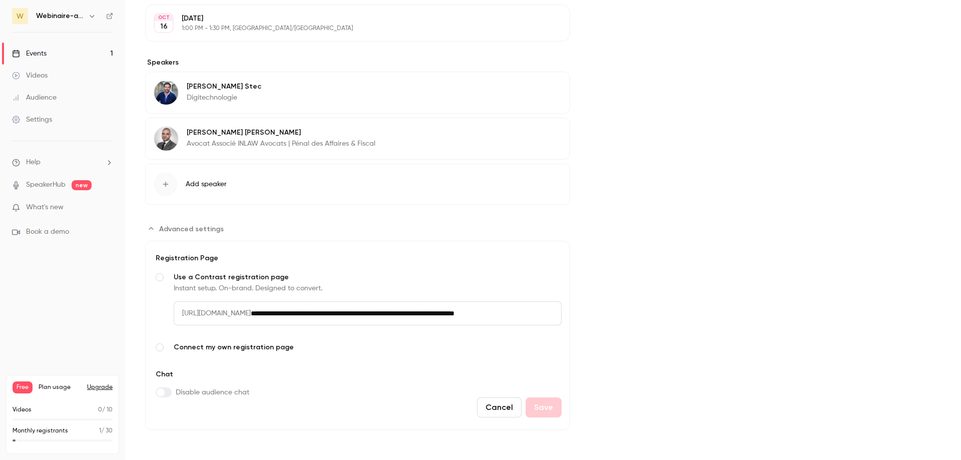
click at [318, 314] on input "**********" at bounding box center [406, 313] width 311 height 24
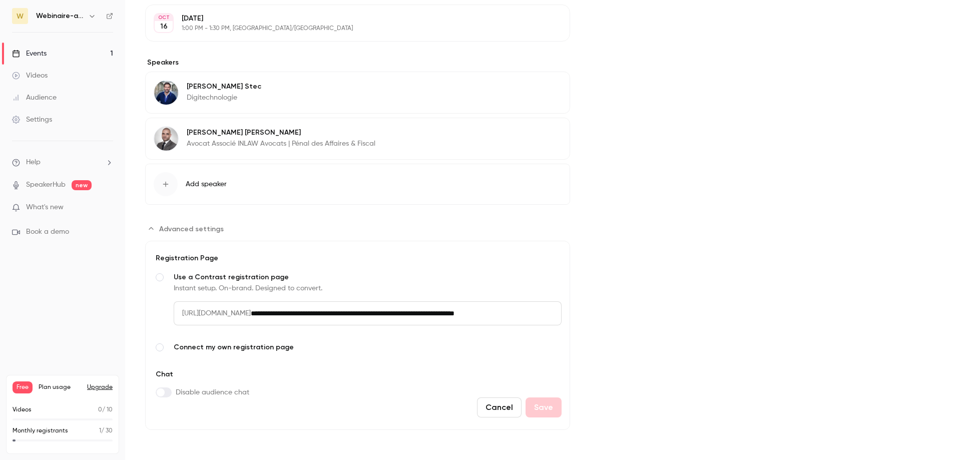
click at [318, 314] on input "**********" at bounding box center [406, 313] width 311 height 24
click at [291, 254] on div "Registration Page" at bounding box center [358, 258] width 408 height 10
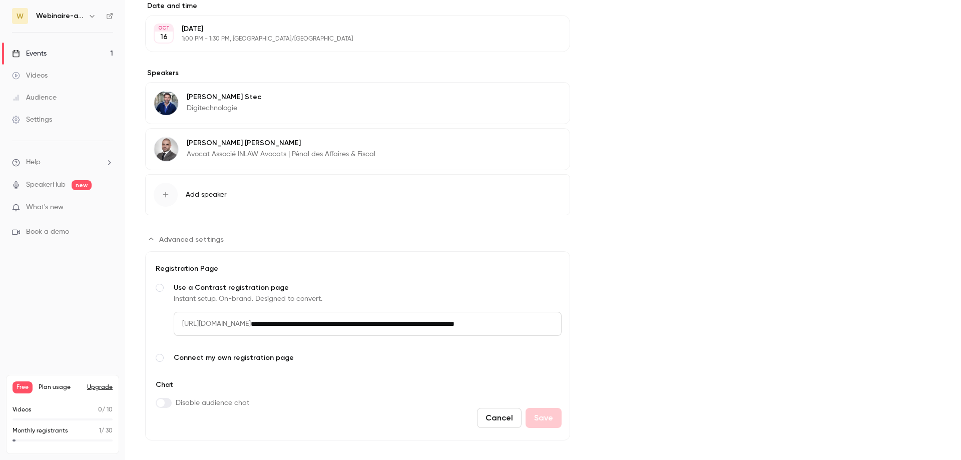
scroll to position [537, 0]
drag, startPoint x: 228, startPoint y: 287, endPoint x: 296, endPoint y: 289, distance: 67.6
click at [296, 289] on span "Use a Contrast registration page" at bounding box center [368, 287] width 388 height 10
click at [333, 232] on section "**********" at bounding box center [357, 334] width 425 height 209
click at [362, 332] on input "**********" at bounding box center [406, 323] width 311 height 24
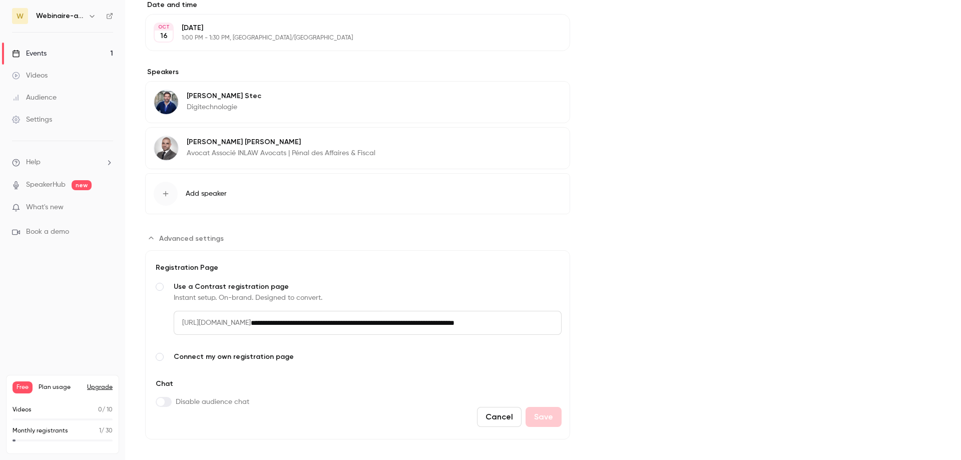
click at [362, 332] on input "**********" at bounding box center [406, 323] width 311 height 24
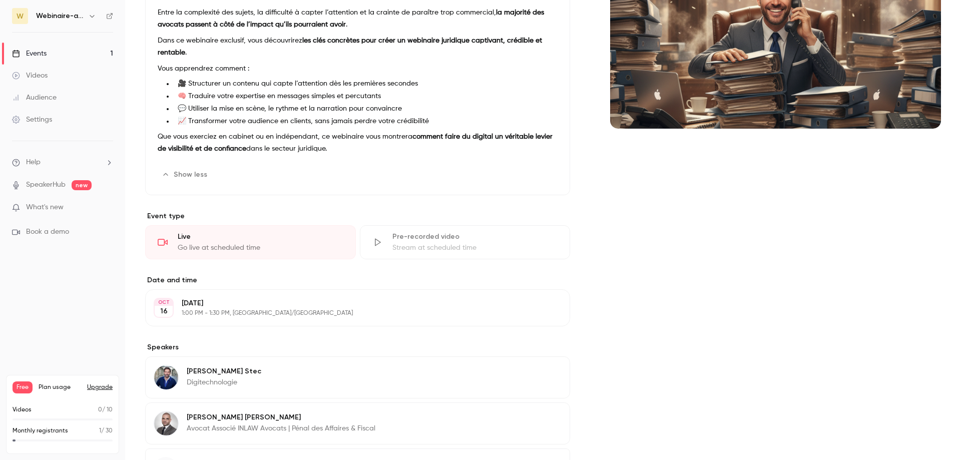
scroll to position [0, 0]
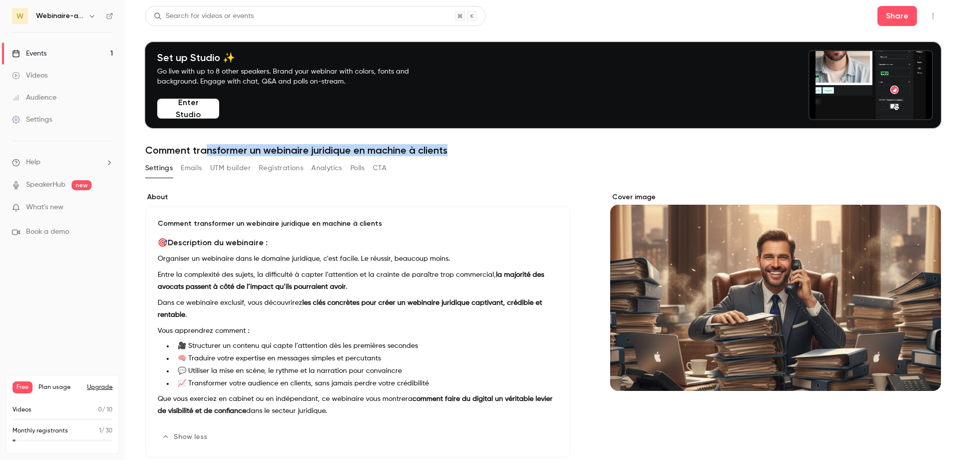
drag, startPoint x: 208, startPoint y: 151, endPoint x: 452, endPoint y: 150, distance: 243.6
click at [452, 150] on h1 "Comment transformer un webinaire juridique en machine à clients" at bounding box center [542, 150] width 795 height 12
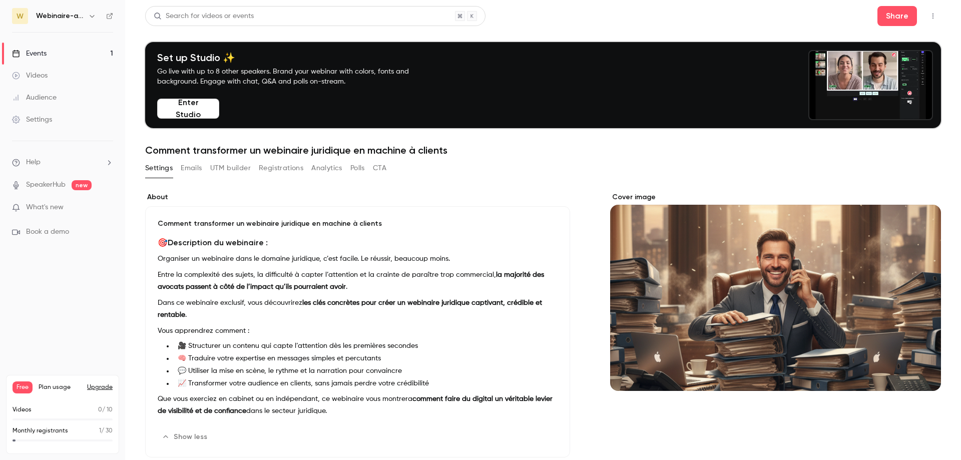
click at [452, 150] on h1 "Comment transformer un webinaire juridique en machine à clients" at bounding box center [542, 150] width 795 height 12
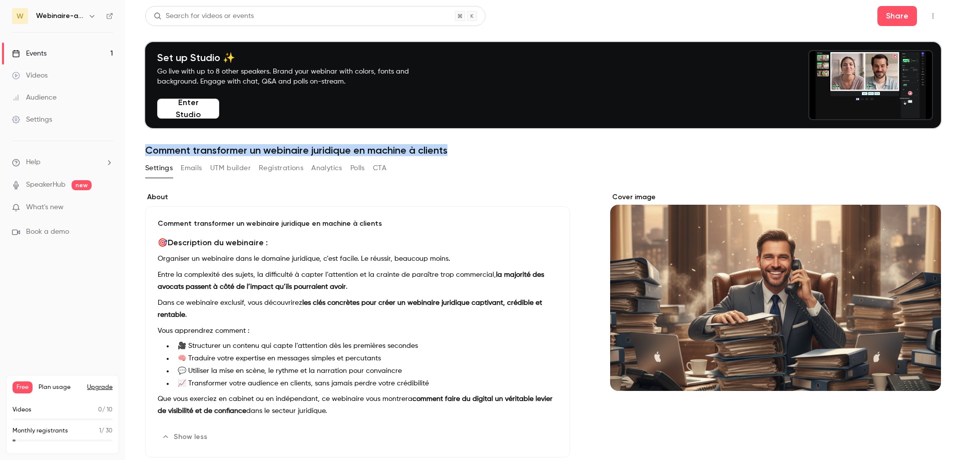
drag, startPoint x: 452, startPoint y: 150, endPoint x: 151, endPoint y: 154, distance: 301.2
click at [151, 154] on h1 "Comment transformer un webinaire juridique en machine à clients" at bounding box center [542, 150] width 795 height 12
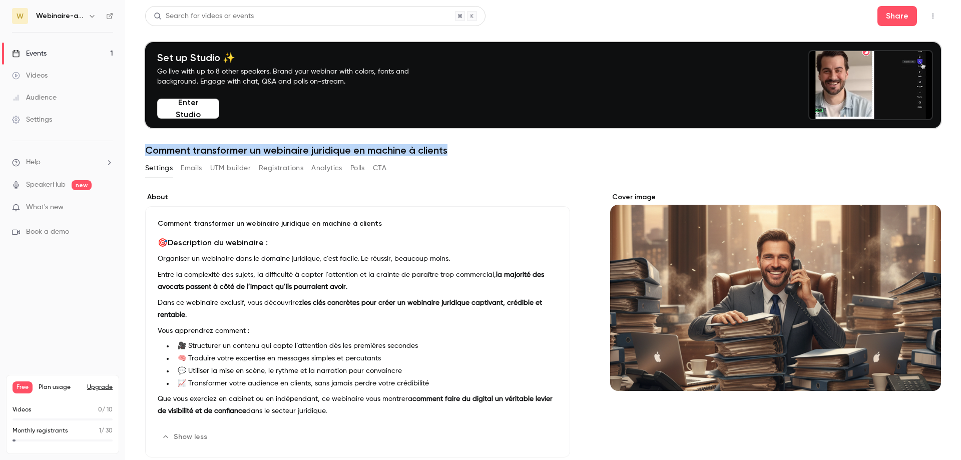
click at [151, 154] on h1 "Comment transformer un webinaire juridique en machine à clients" at bounding box center [542, 150] width 795 height 12
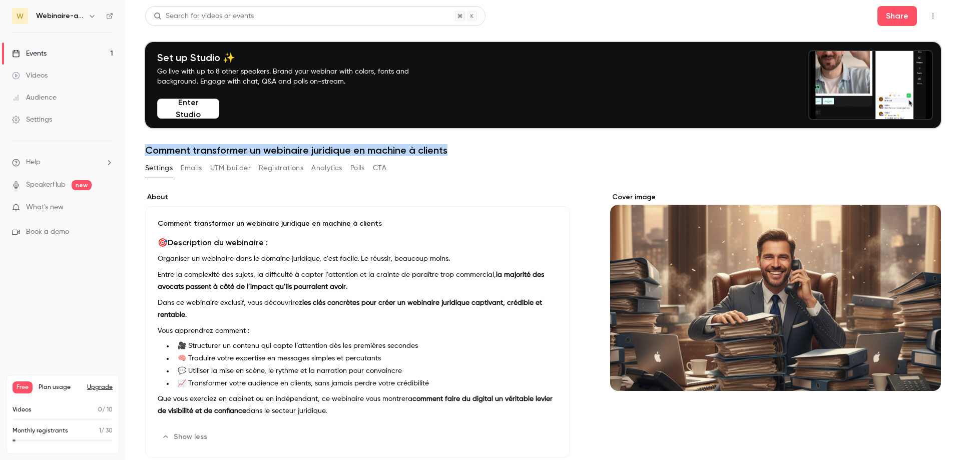
drag, startPoint x: 151, startPoint y: 154, endPoint x: 463, endPoint y: 150, distance: 312.7
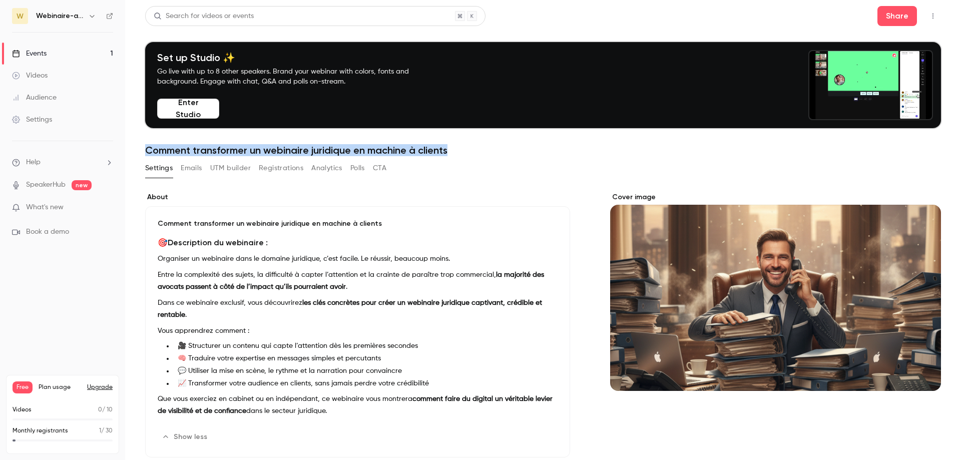
click at [463, 150] on h1 "Comment transformer un webinaire juridique en machine à clients" at bounding box center [542, 150] width 795 height 12
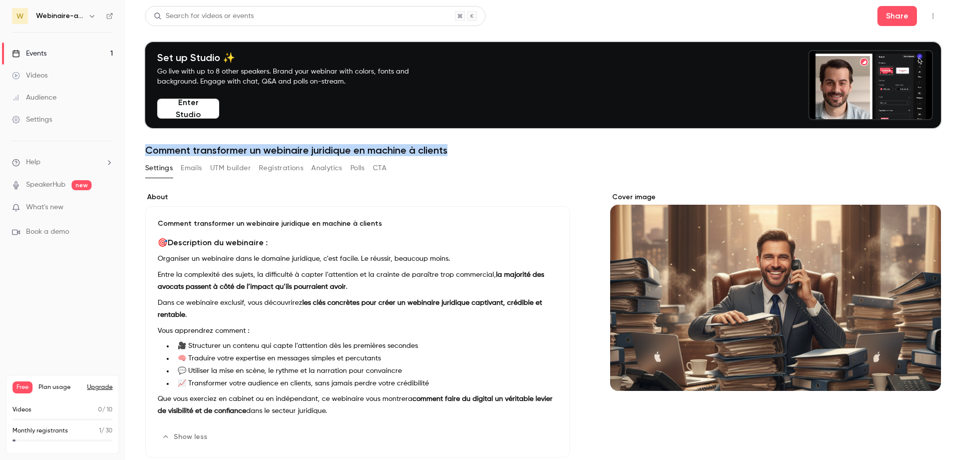
click at [463, 150] on h1 "Comment transformer un webinaire juridique en machine à clients" at bounding box center [542, 150] width 795 height 12
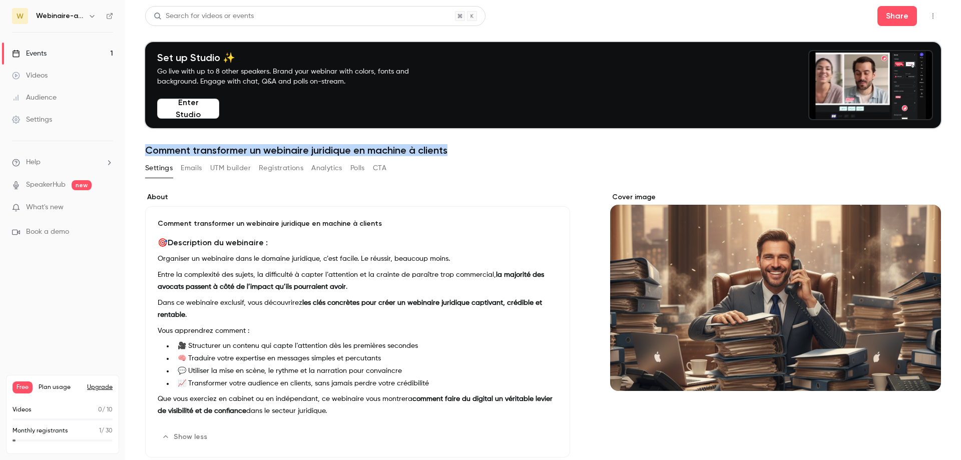
drag, startPoint x: 463, startPoint y: 150, endPoint x: 156, endPoint y: 155, distance: 307.7
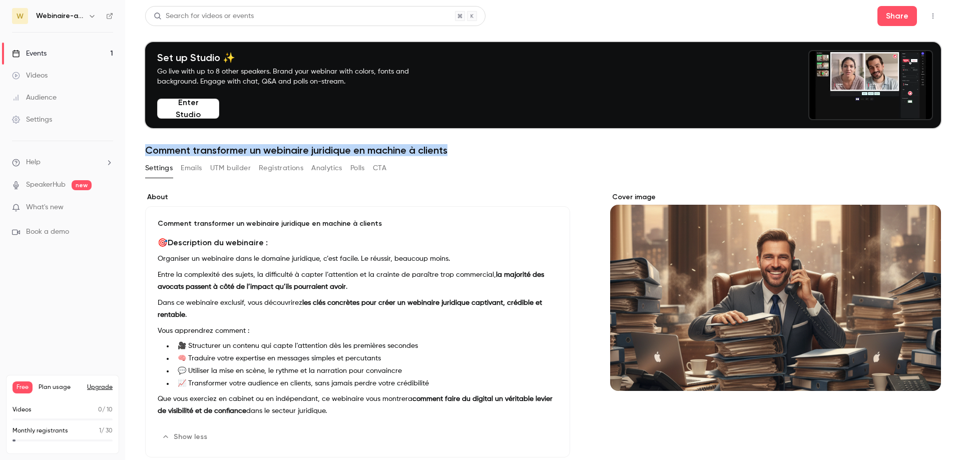
click at [156, 155] on h1 "Comment transformer un webinaire juridique en machine à clients" at bounding box center [542, 150] width 795 height 12
drag, startPoint x: 156, startPoint y: 155, endPoint x: 445, endPoint y: 150, distance: 289.7
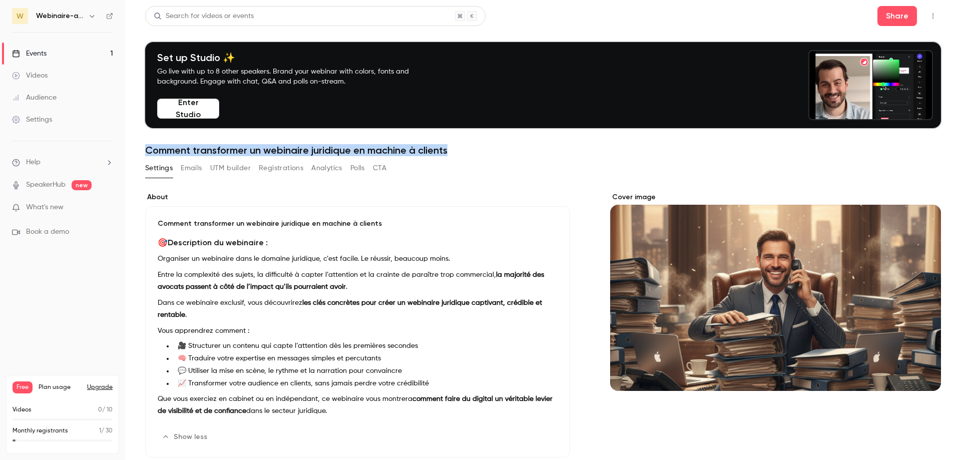
click at [445, 150] on h1 "Comment transformer un webinaire juridique en machine à clients" at bounding box center [542, 150] width 795 height 12
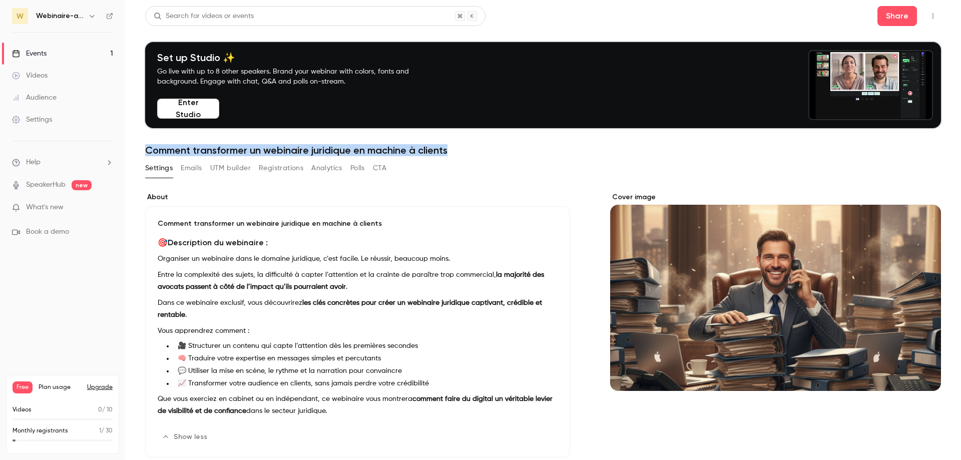
drag, startPoint x: 445, startPoint y: 150, endPoint x: 158, endPoint y: 149, distance: 287.7
click at [158, 149] on h1 "Comment transformer un webinaire juridique en machine à clients" at bounding box center [542, 150] width 795 height 12
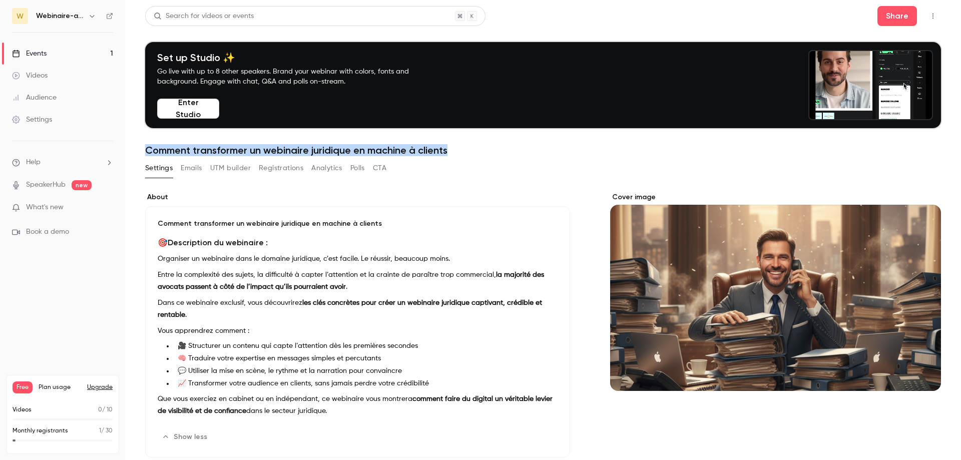
click at [158, 149] on h1 "Comment transformer un webinaire juridique en machine à clients" at bounding box center [542, 150] width 795 height 12
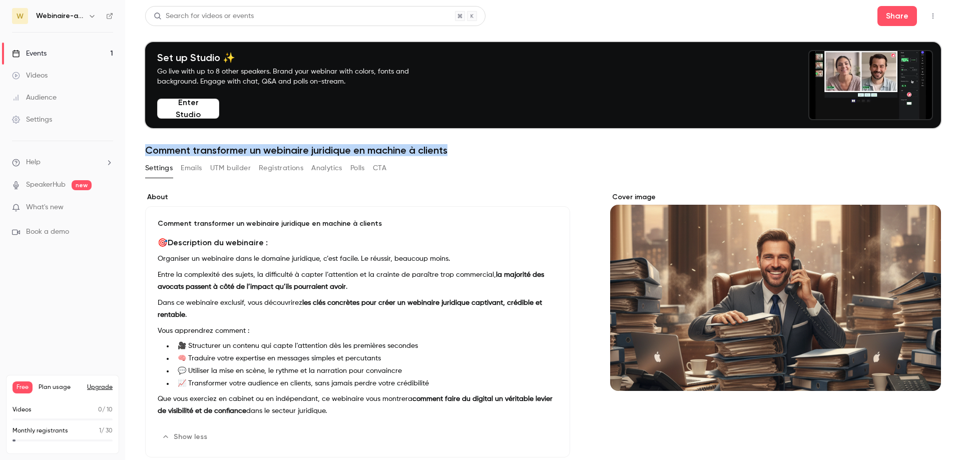
drag, startPoint x: 158, startPoint y: 149, endPoint x: 458, endPoint y: 149, distance: 300.7
click at [458, 149] on h1 "Comment transformer un webinaire juridique en machine à clients" at bounding box center [542, 150] width 795 height 12
drag, startPoint x: 458, startPoint y: 149, endPoint x: 163, endPoint y: 152, distance: 295.2
click at [163, 152] on h1 "Comment transformer un webinaire juridique en machine à clients" at bounding box center [542, 150] width 795 height 12
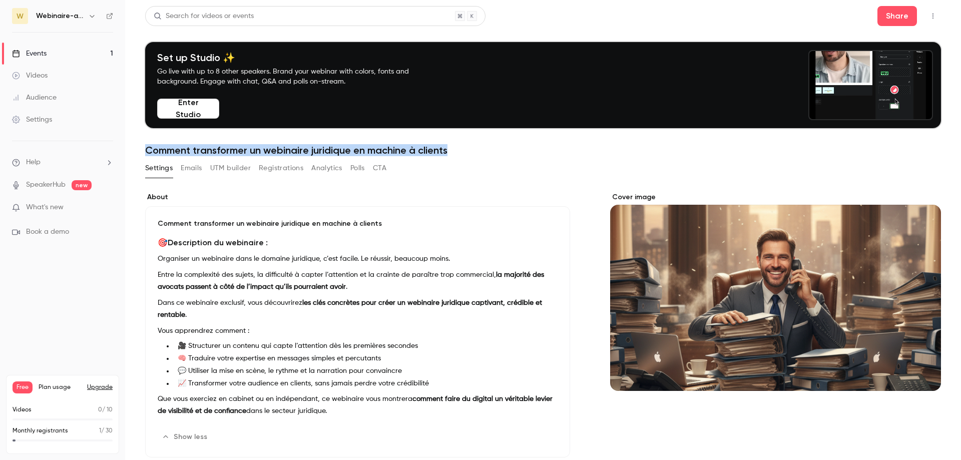
click at [163, 152] on h1 "Comment transformer un webinaire juridique en machine à clients" at bounding box center [542, 150] width 795 height 12
drag, startPoint x: 163, startPoint y: 152, endPoint x: 449, endPoint y: 143, distance: 286.3
click at [449, 143] on header "Search for videos or events Share Set up Studio ✨ Go live with up to 8 other sp…" at bounding box center [542, 81] width 795 height 150
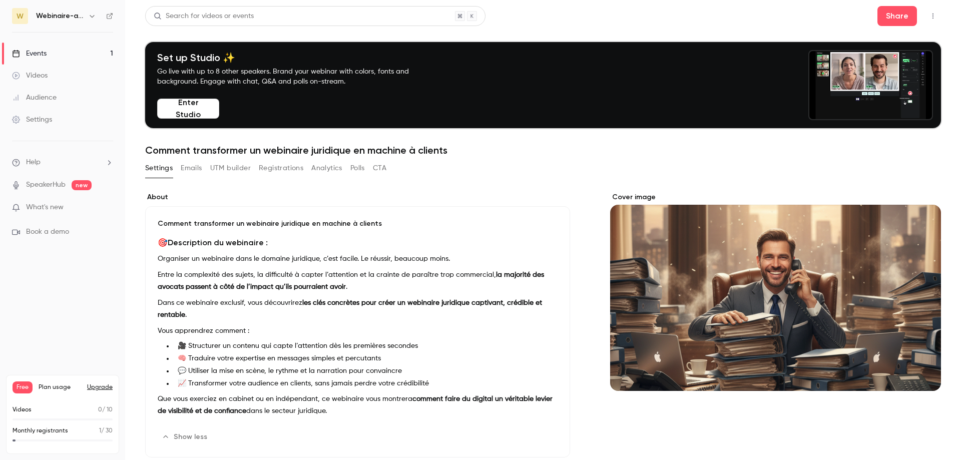
click at [449, 143] on header "Search for videos or events Share Set up Studio ✨ Go live with up to 8 other sp…" at bounding box center [542, 81] width 795 height 150
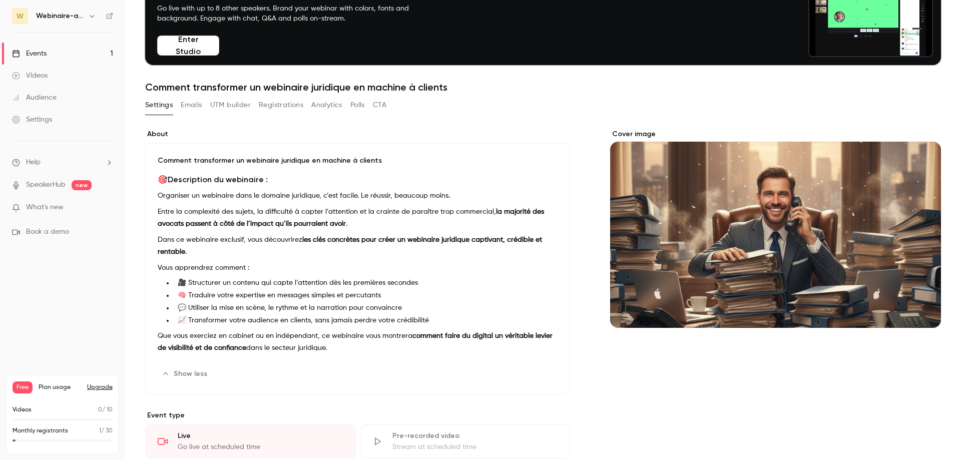
scroll to position [150, 0]
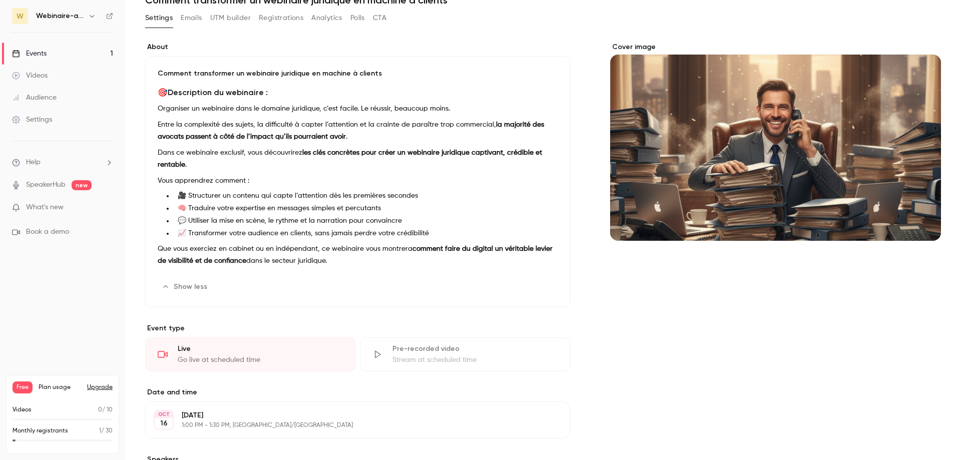
click at [192, 284] on button "Show less" at bounding box center [186, 287] width 56 height 16
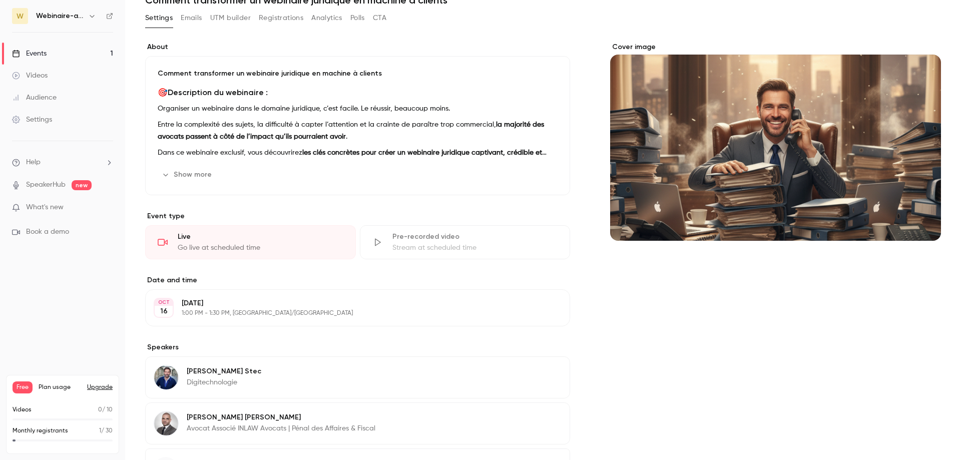
click at [194, 178] on button "Show more" at bounding box center [188, 175] width 60 height 16
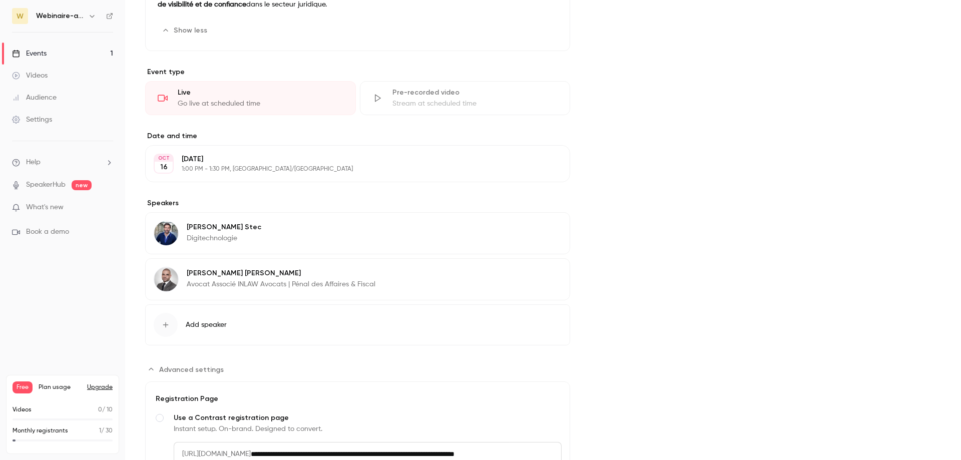
scroll to position [547, 0]
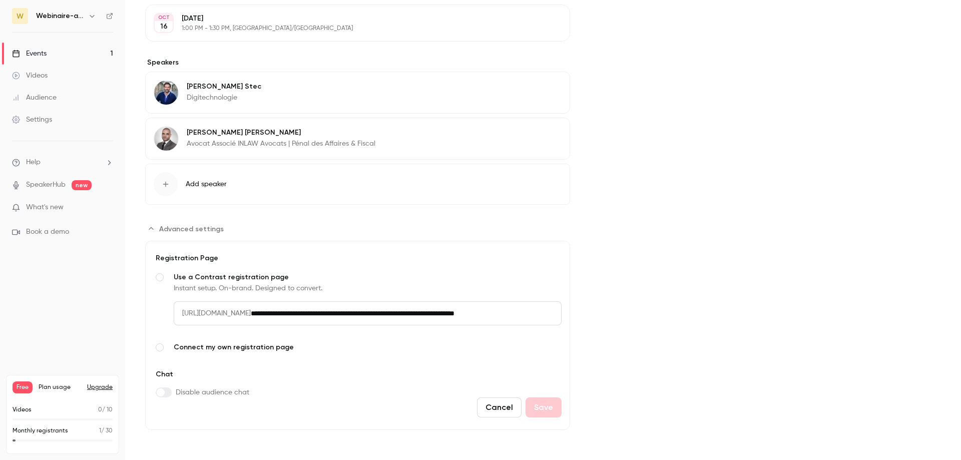
click at [257, 351] on span "Connect my own registration page" at bounding box center [368, 347] width 388 height 10
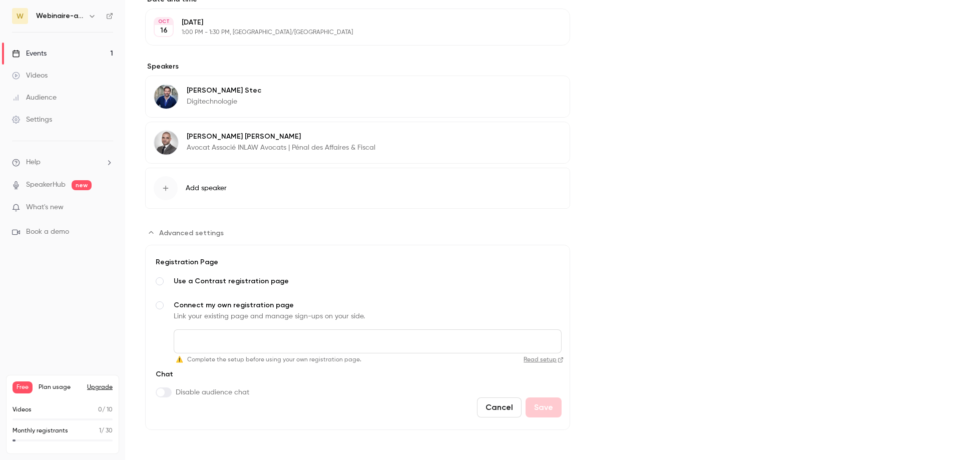
scroll to position [543, 0]
click at [223, 281] on span "Use a Contrast registration page" at bounding box center [368, 281] width 388 height 10
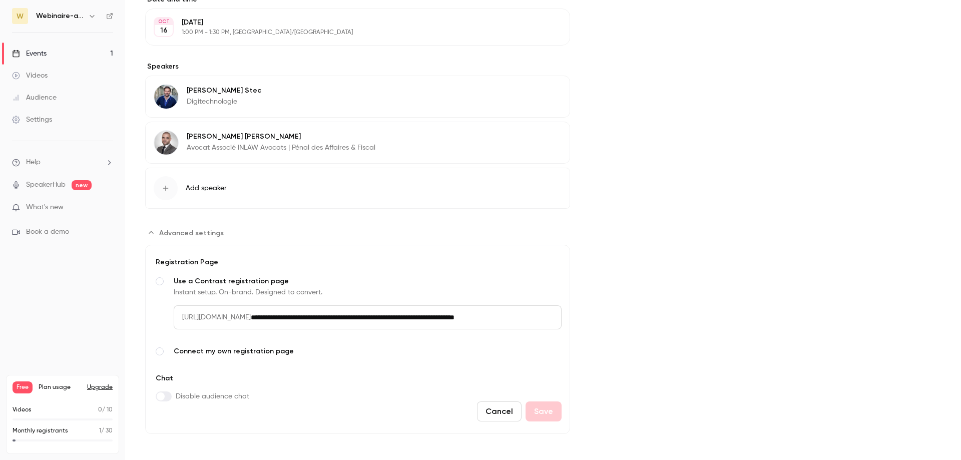
click at [516, 413] on button "Cancel" at bounding box center [499, 411] width 45 height 20
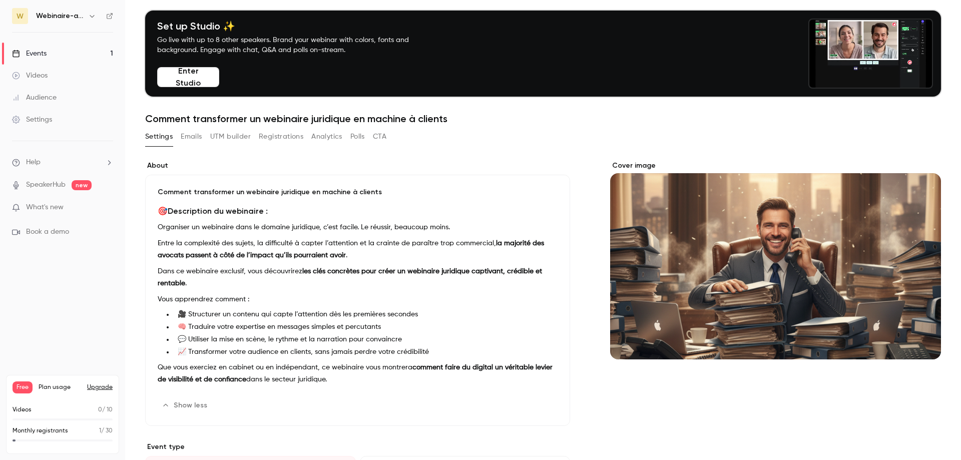
scroll to position [0, 0]
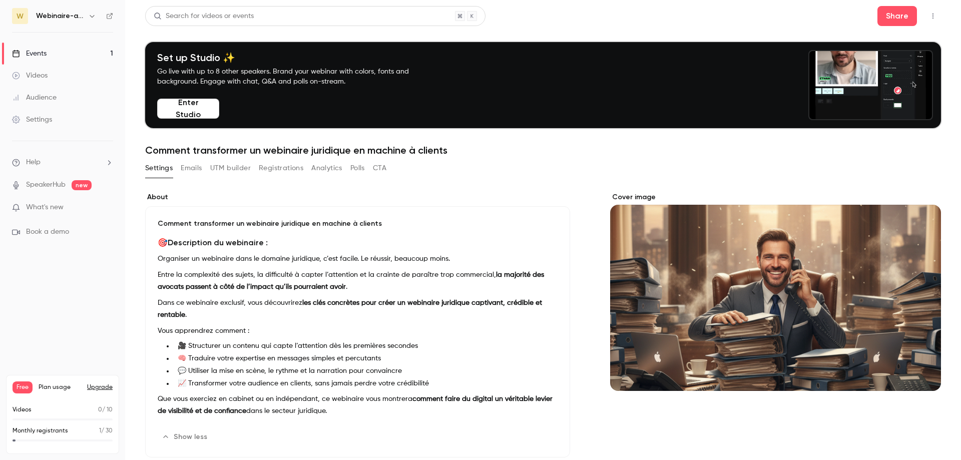
click at [359, 174] on button "Polls" at bounding box center [357, 168] width 15 height 16
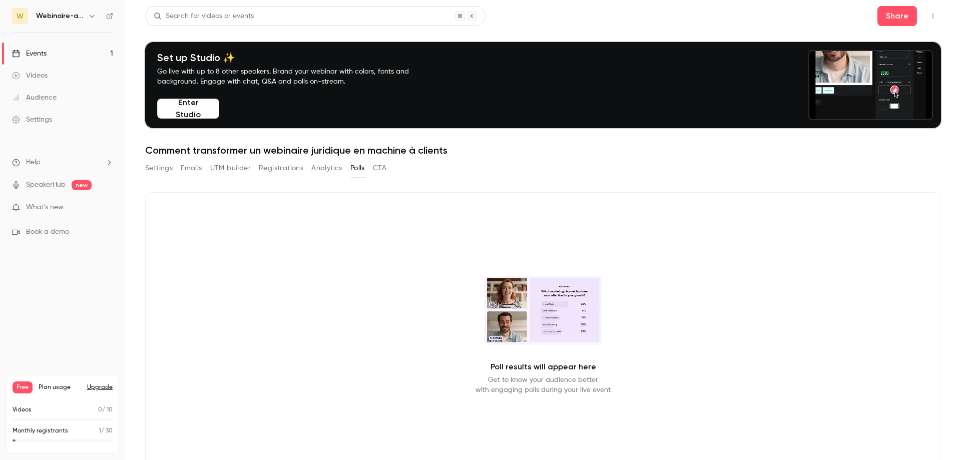
click at [330, 170] on button "Analytics" at bounding box center [326, 168] width 31 height 16
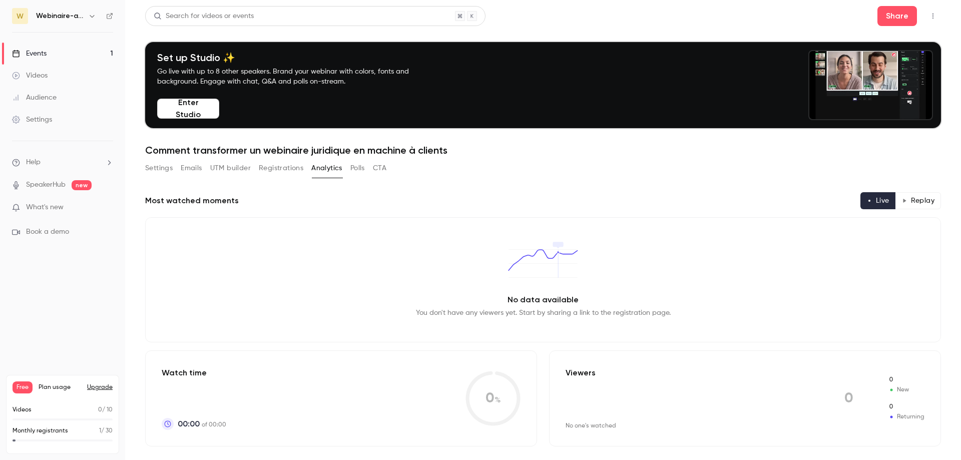
click at [288, 169] on button "Registrations" at bounding box center [281, 168] width 45 height 16
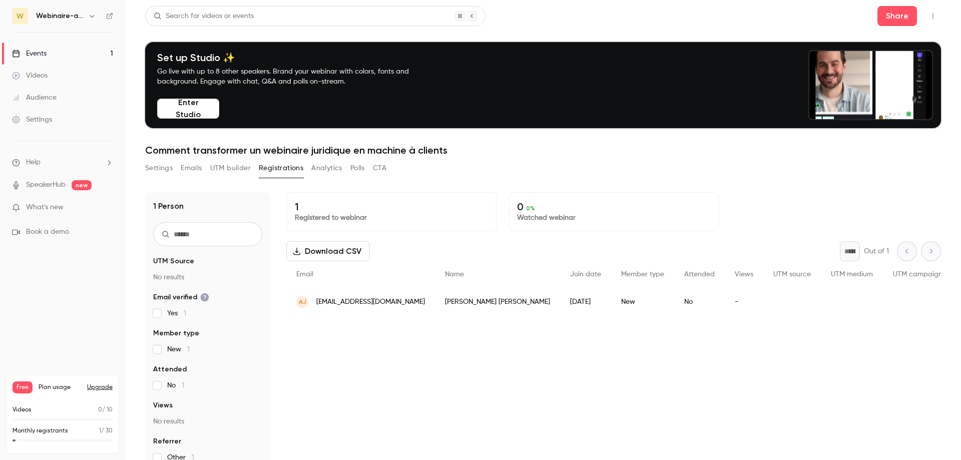
click at [237, 167] on button "UTM builder" at bounding box center [230, 168] width 41 height 16
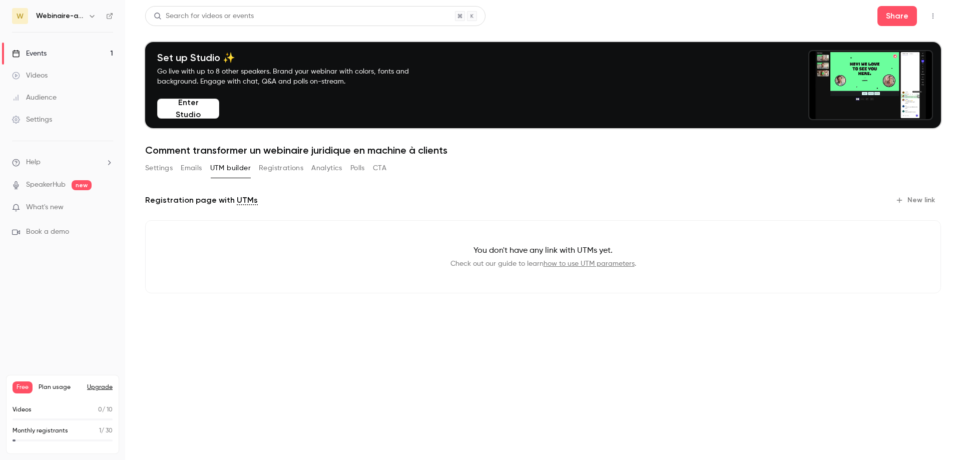
click at [194, 167] on button "Emails" at bounding box center [191, 168] width 21 height 16
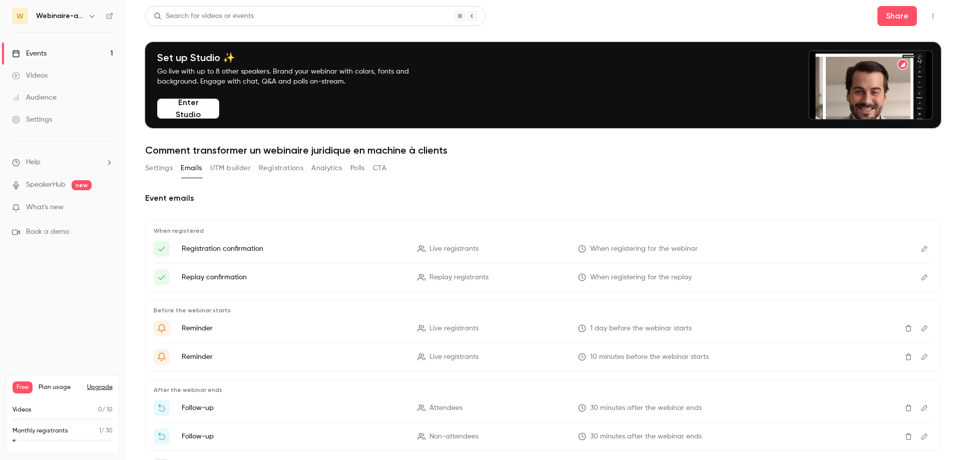
scroll to position [49, 0]
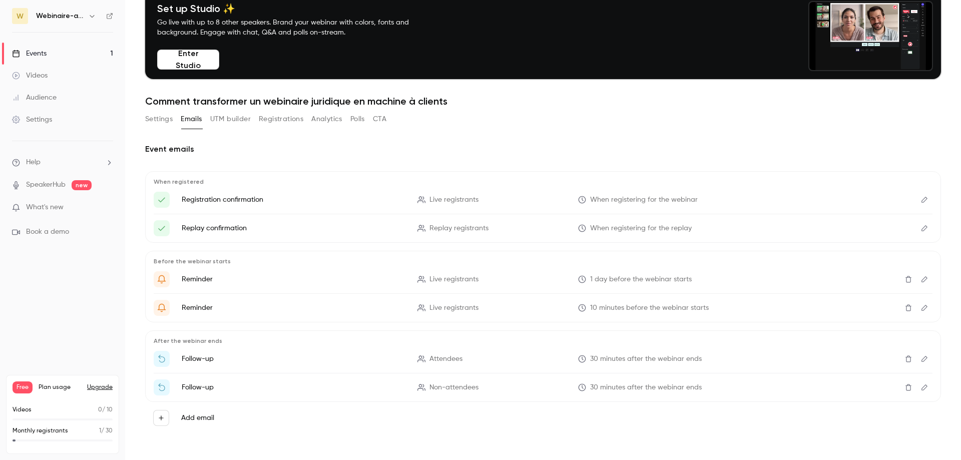
click at [920, 199] on button "Edit" at bounding box center [924, 200] width 16 height 16
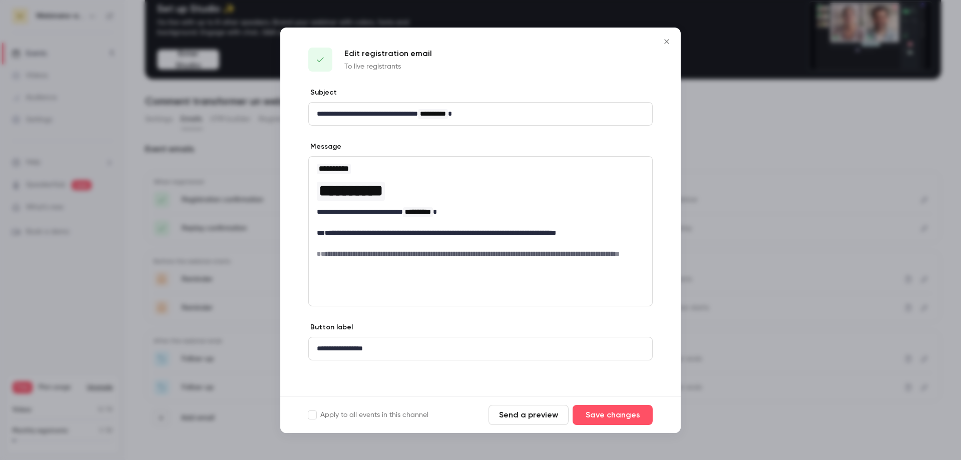
click at [663, 40] on icon "Close" at bounding box center [666, 42] width 12 height 8
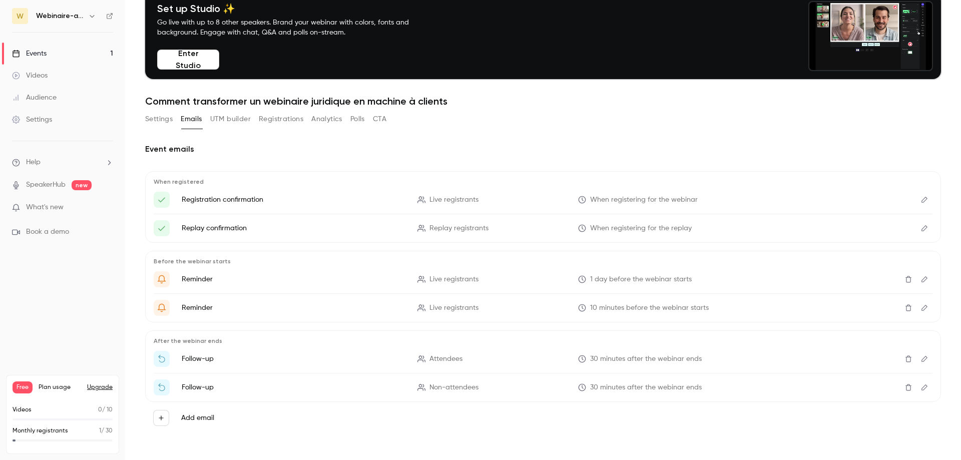
click at [925, 226] on icon "Edit" at bounding box center [924, 228] width 6 height 6
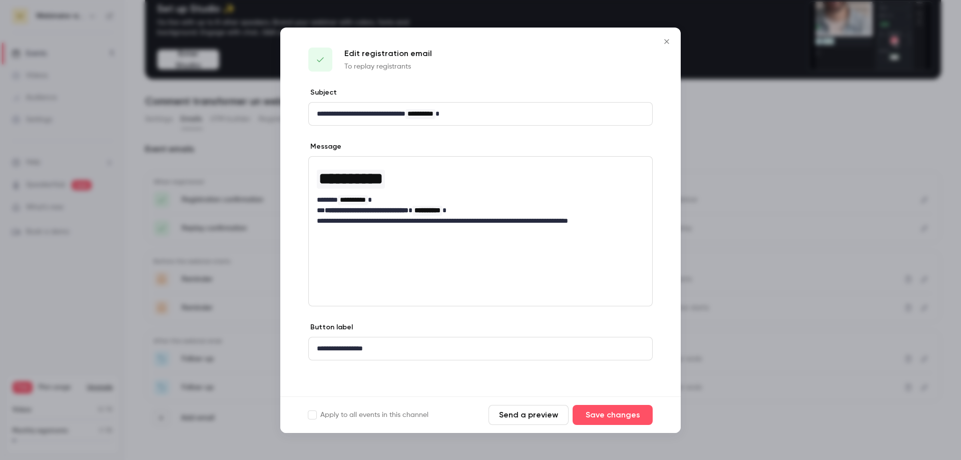
click at [666, 42] on icon "Close" at bounding box center [666, 41] width 5 height 5
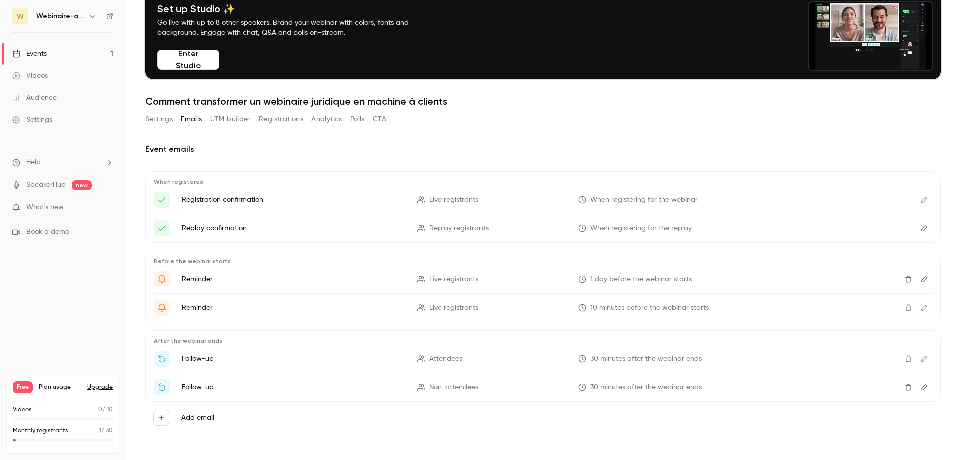
click at [925, 281] on icon "Edit" at bounding box center [924, 279] width 8 height 7
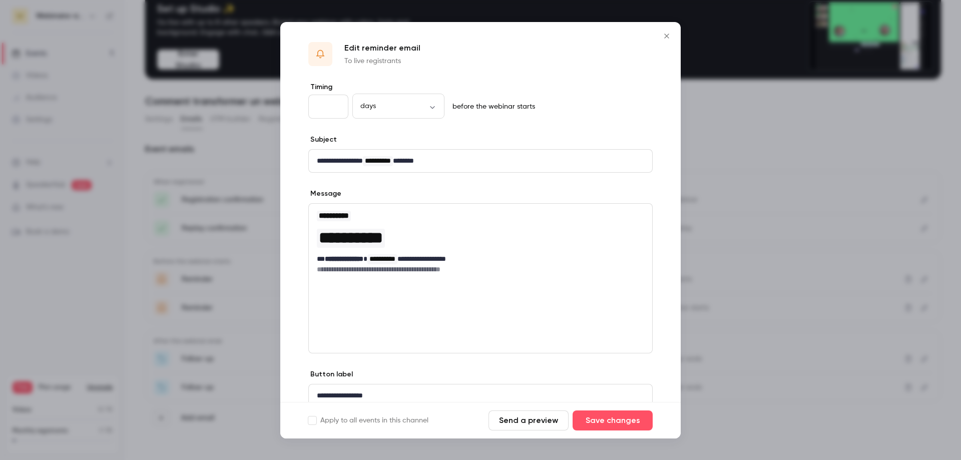
click at [665, 35] on icon "Close" at bounding box center [666, 36] width 5 height 5
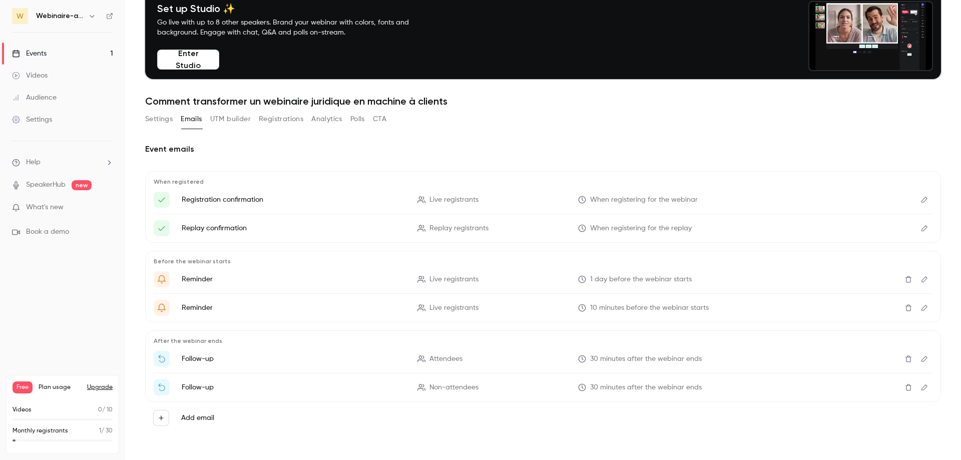
click at [925, 308] on icon "Edit" at bounding box center [924, 307] width 8 height 7
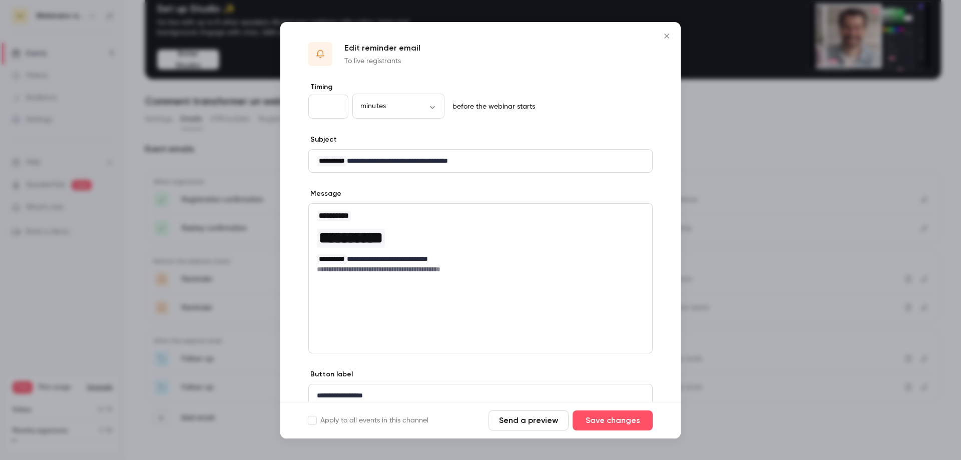
click at [667, 36] on icon "Close" at bounding box center [666, 36] width 5 height 5
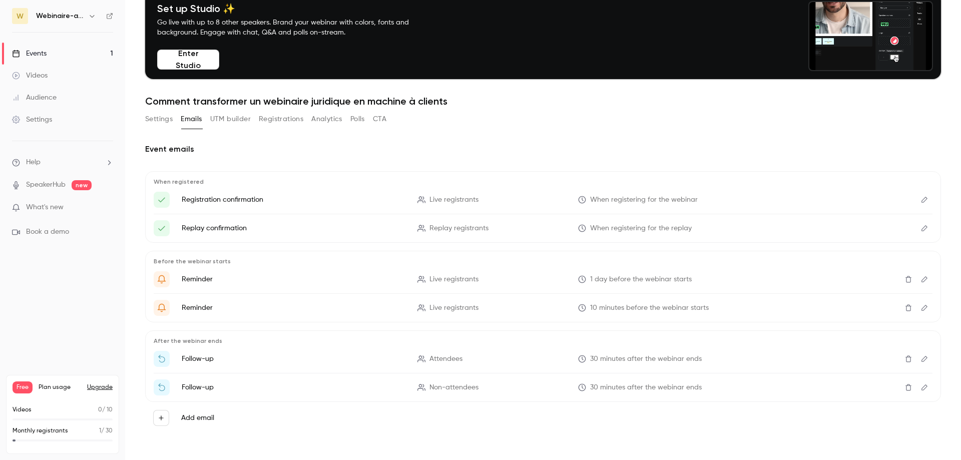
click at [67, 106] on link "Audience" at bounding box center [62, 98] width 125 height 22
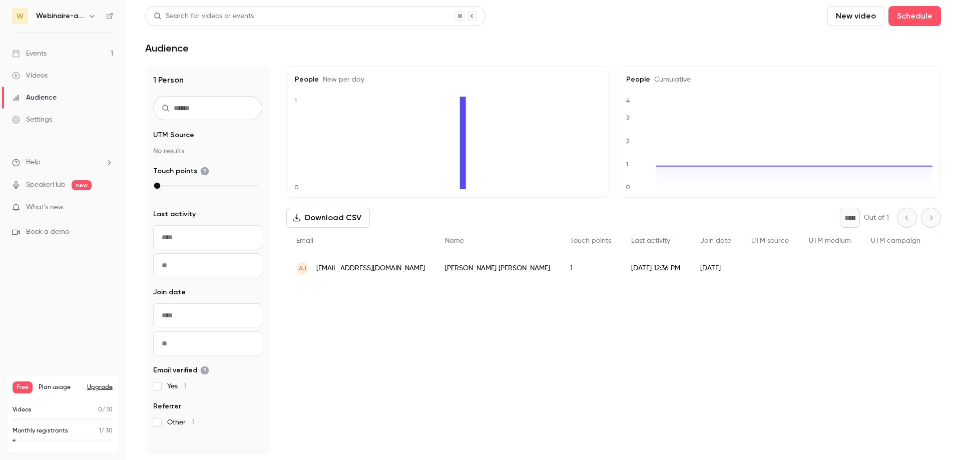
click at [71, 77] on link "Videos" at bounding box center [62, 76] width 125 height 22
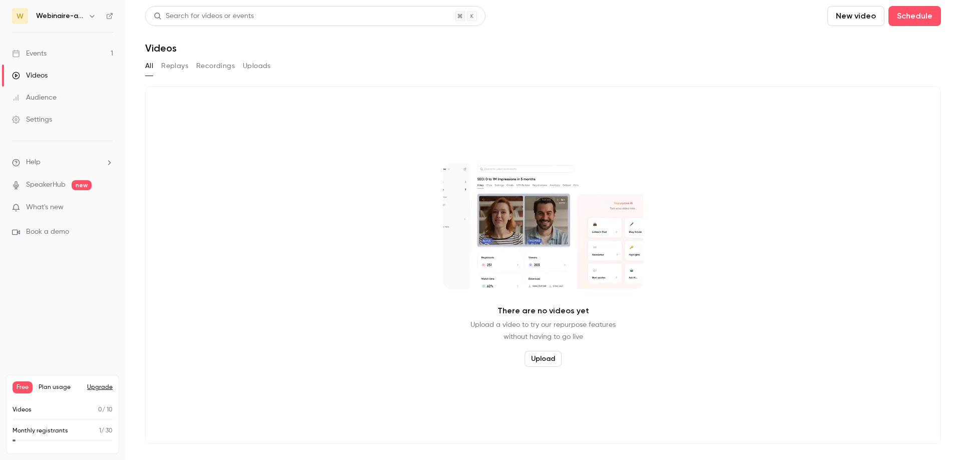
click at [107, 431] on p "1 / 30" at bounding box center [106, 430] width 14 height 9
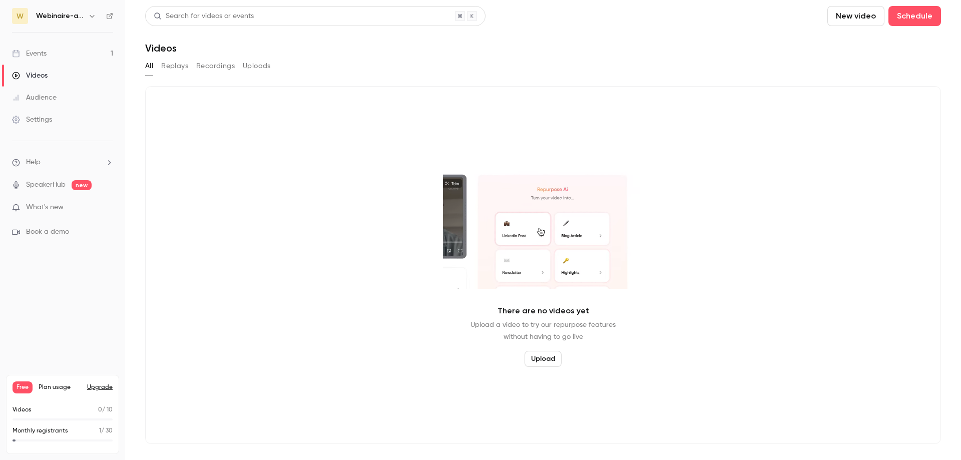
click at [107, 431] on p "1 / 30" at bounding box center [106, 430] width 14 height 9
click at [47, 389] on span "Plan usage" at bounding box center [60, 387] width 43 height 8
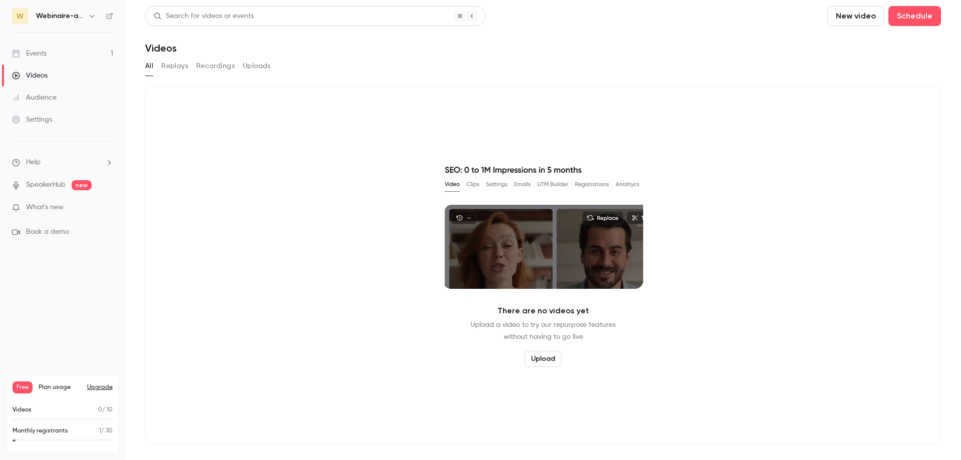
click at [108, 391] on div "Free Plan usage Upgrade" at bounding box center [63, 387] width 100 height 12
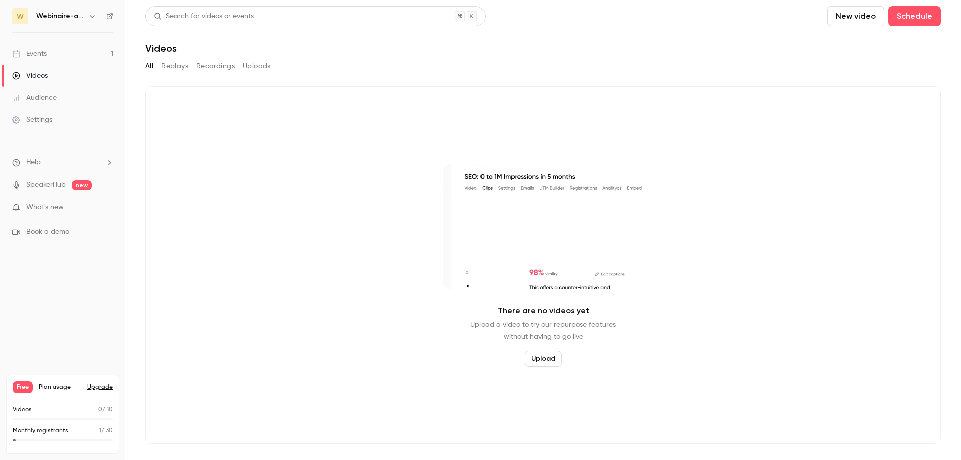
click at [103, 387] on button "Upgrade" at bounding box center [100, 387] width 26 height 8
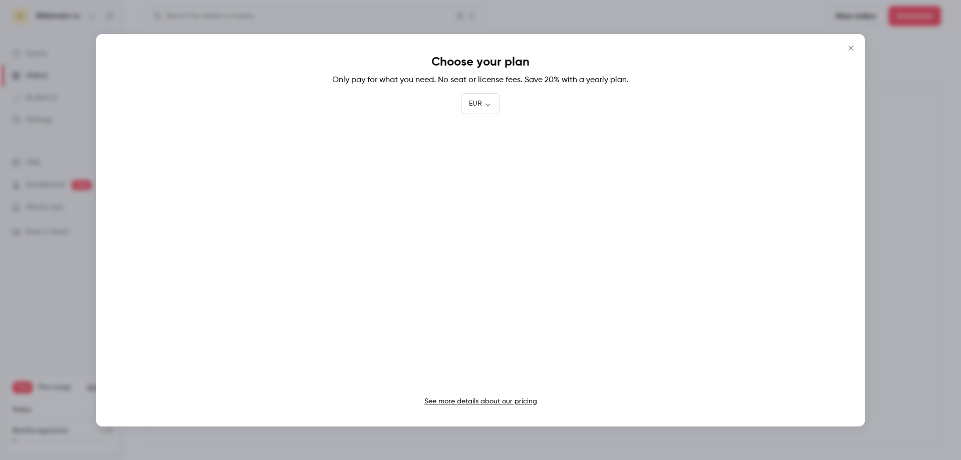
click at [848, 45] on icon "Close" at bounding box center [850, 48] width 12 height 8
